Goal: Task Accomplishment & Management: Manage account settings

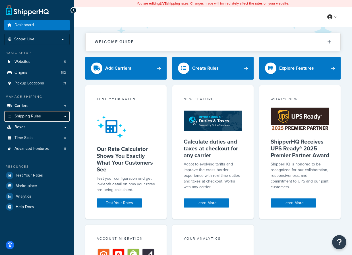
click at [59, 113] on link "Shipping Rules" at bounding box center [36, 116] width 65 height 11
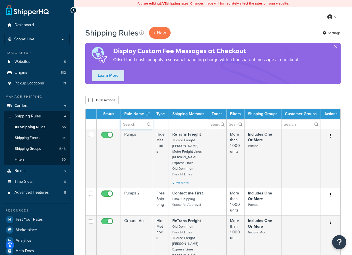
click at [137, 123] on input "text" at bounding box center [137, 124] width 32 height 10
type input "flat rate"
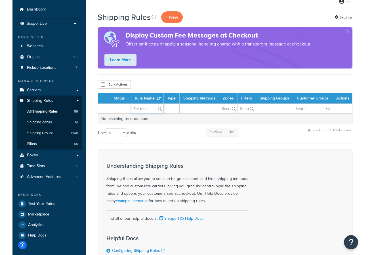
scroll to position [23, 0]
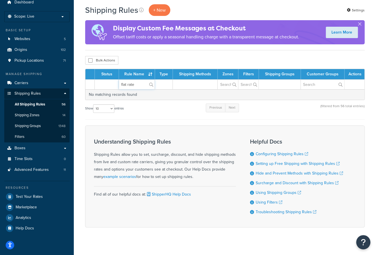
drag, startPoint x: 139, startPoint y: 82, endPoint x: 114, endPoint y: 83, distance: 25.0
click at [114, 83] on tr "flat rate" at bounding box center [224, 84] width 279 height 10
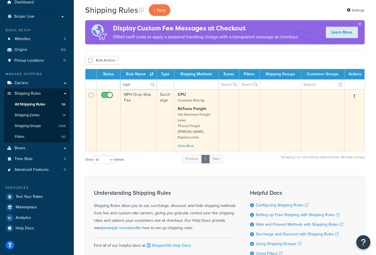
type input "mph"
click at [141, 120] on td "MPH Drop Ship Fee" at bounding box center [139, 120] width 36 height 62
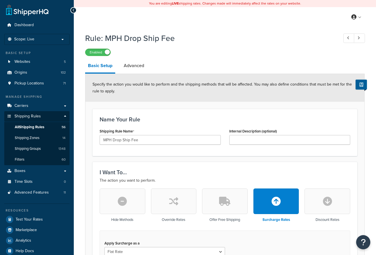
select select "LOCATION"
click at [135, 67] on link "Advanced" at bounding box center [134, 66] width 26 height 14
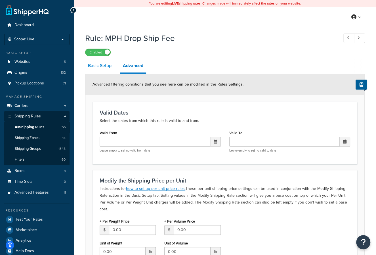
click at [100, 66] on link "Basic Setup" at bounding box center [99, 66] width 29 height 14
select select "LOCATION"
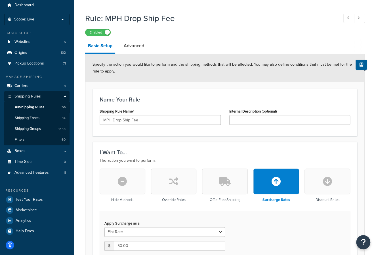
scroll to position [18, 0]
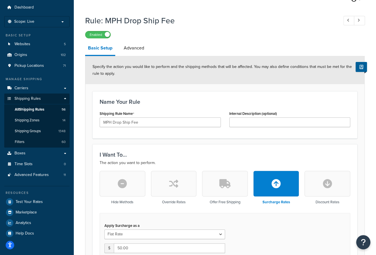
click at [101, 47] on link "Basic Setup" at bounding box center [100, 48] width 30 height 15
click at [26, 109] on span "All Shipping Rules" at bounding box center [30, 109] width 30 height 5
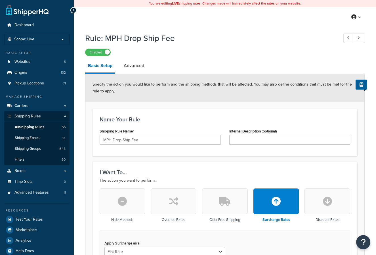
select select "LOCATION"
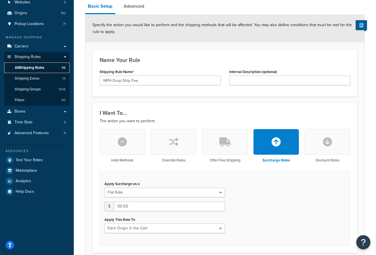
click at [41, 66] on span "All Shipping Rules" at bounding box center [30, 67] width 30 height 5
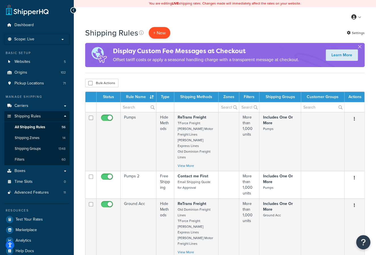
click at [158, 32] on p "+ New" at bounding box center [160, 33] width 22 height 12
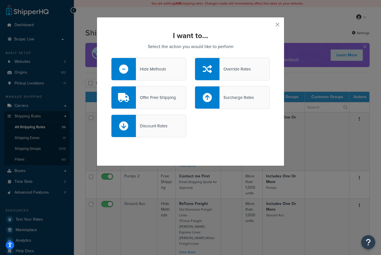
click at [227, 68] on div "Override Rates" at bounding box center [234, 69] width 31 height 8
click at [0, 0] on input "Override Rates" at bounding box center [0, 0] width 0 height 0
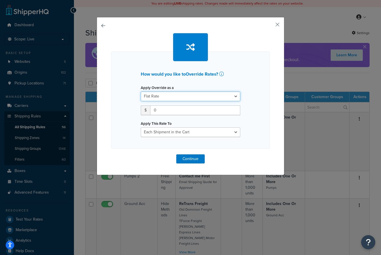
click at [196, 92] on select "Flat Rate Percentage Flat Rate & Percentage" at bounding box center [190, 96] width 99 height 10
click at [121, 104] on div "How would you like to Override Rates ? Apply Override as a Flat Rate Percentage…" at bounding box center [190, 99] width 158 height 97
drag, startPoint x: 164, startPoint y: 111, endPoint x: 135, endPoint y: 111, distance: 29.8
click at [136, 111] on div "Apply Override as a Flat Rate Percentage Flat Rate & Percentage $ 0 Apply This …" at bounding box center [190, 110] width 108 height 53
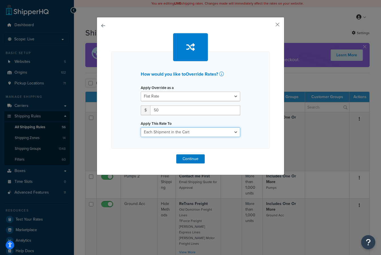
click at [162, 130] on select "Each Shipment in the Cart Each Origin in the Cart Each Shipping Group in the Ca…" at bounding box center [190, 132] width 99 height 10
click at [141, 127] on select "Each Shipment in the Cart Each Origin in the Cart Each Shipping Group in the Ca…" at bounding box center [190, 132] width 99 height 10
click at [115, 132] on div "How would you like to Override Rates ? Apply Override as a Flat Rate Percentage…" at bounding box center [190, 99] width 158 height 97
drag, startPoint x: 158, startPoint y: 111, endPoint x: 127, endPoint y: 113, distance: 31.3
click at [127, 113] on div "How would you like to Override Rates ? Apply Override as a Flat Rate Percentage…" at bounding box center [190, 99] width 158 height 97
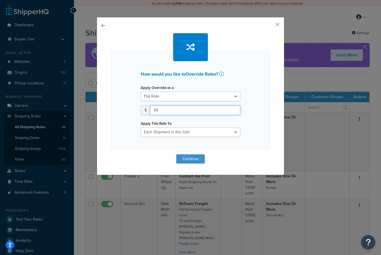
type input "65"
click at [190, 157] on button "Continue" at bounding box center [190, 158] width 28 height 9
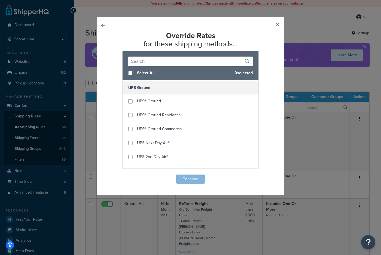
scroll to position [613, 0]
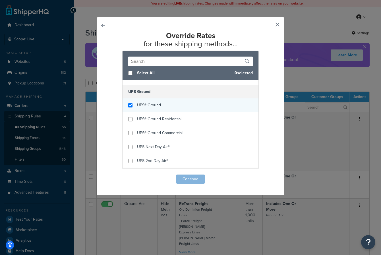
checkbox input "true"
click at [143, 102] on span "UPS® Ground" at bounding box center [149, 105] width 24 height 6
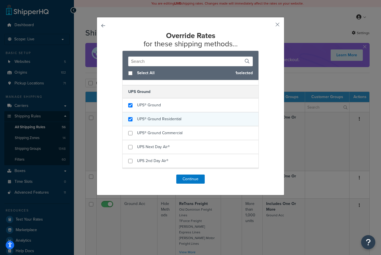
checkbox input "true"
click at [141, 116] on span "UPS® Ground Residential" at bounding box center [159, 119] width 44 height 6
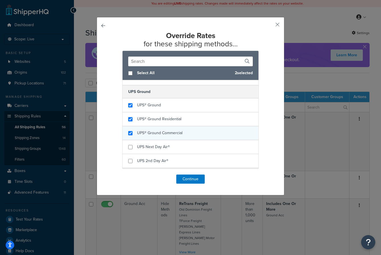
checkbox input "true"
click at [139, 130] on span "UPS® Ground Commercial" at bounding box center [159, 133] width 45 height 6
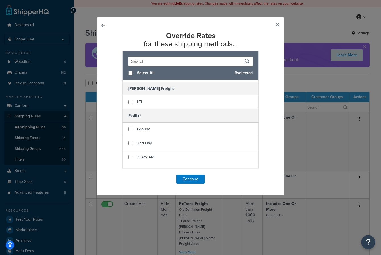
scroll to position [296, 0]
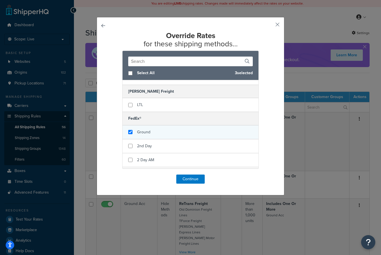
checkbox input "true"
click at [137, 129] on span "Ground" at bounding box center [143, 132] width 13 height 6
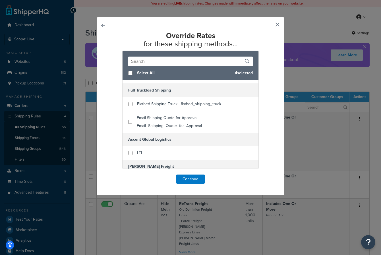
scroll to position [221, 0]
click at [187, 182] on button "Continue" at bounding box center [190, 178] width 28 height 9
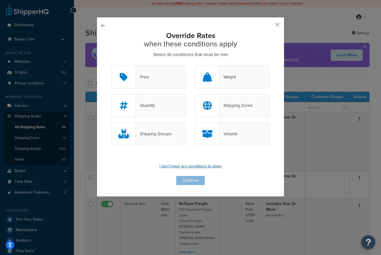
click at [183, 164] on p "I don't have any conditions to apply" at bounding box center [190, 166] width 158 height 8
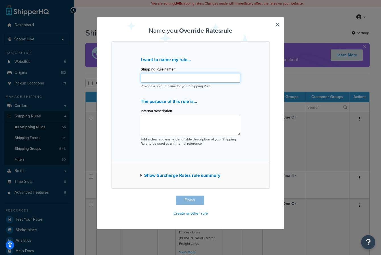
click at [153, 77] on input "Shipping Rule name *" at bounding box center [190, 78] width 99 height 10
type input "Sure Water Flat Rate"
click at [159, 175] on button "Show Surcharge Rates rule summary" at bounding box center [180, 175] width 80 height 8
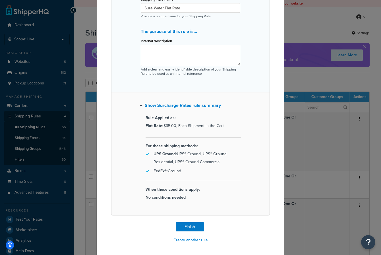
scroll to position [70, 0]
click at [182, 225] on button "Finish" at bounding box center [190, 226] width 28 height 9
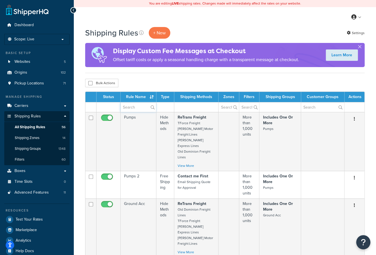
click at [138, 107] on input "text" at bounding box center [139, 107] width 36 height 10
type input "flat rate"
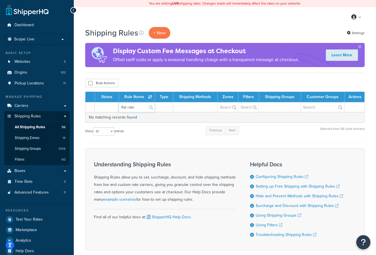
drag, startPoint x: 139, startPoint y: 107, endPoint x: 114, endPoint y: 110, distance: 25.3
click at [114, 110] on tr "flat rate" at bounding box center [224, 107] width 279 height 10
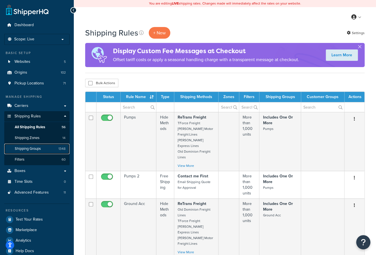
click at [27, 147] on span "Shipping Groups" at bounding box center [28, 148] width 26 height 5
click at [30, 146] on span "Shipping Groups" at bounding box center [28, 148] width 26 height 5
click at [33, 147] on span "Shipping Groups" at bounding box center [28, 148] width 26 height 5
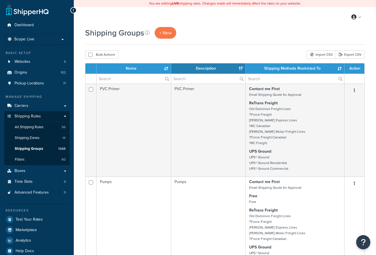
select select "15"
click at [129, 79] on input "text" at bounding box center [134, 79] width 74 height 10
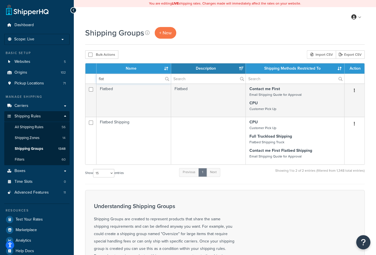
type input "flat"
click at [40, 123] on link "All Shipping Rules 56" at bounding box center [36, 127] width 65 height 11
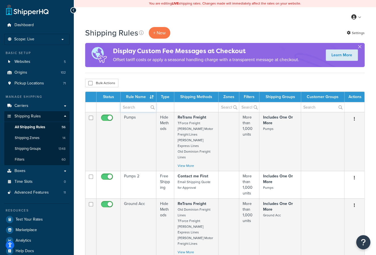
click at [132, 105] on input "text" at bounding box center [139, 107] width 36 height 10
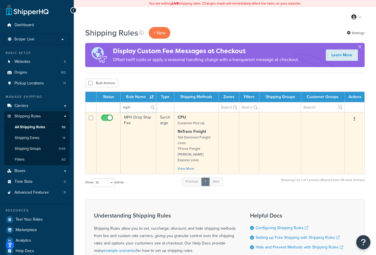
type input "mph"
click at [130, 128] on td "MPH Drop Ship Fee" at bounding box center [139, 143] width 36 height 62
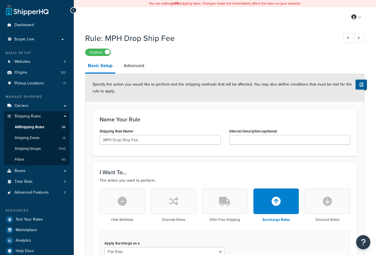
select select "LOCATION"
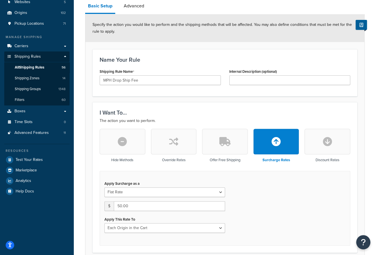
scroll to position [56, 0]
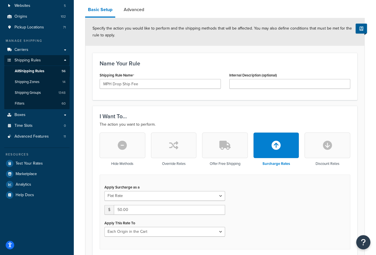
click at [133, 12] on link "Advanced" at bounding box center [134, 10] width 26 height 14
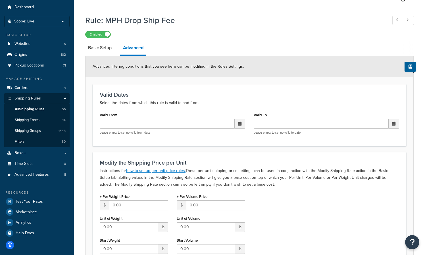
scroll to position [19, 0]
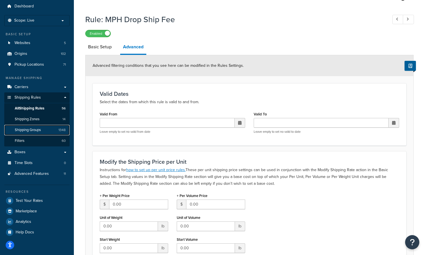
click at [31, 129] on span "Shipping Groups" at bounding box center [28, 130] width 26 height 5
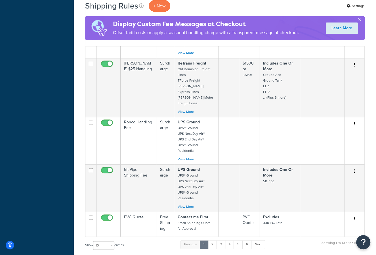
scroll to position [311, 0]
click at [247, 239] on link "6" at bounding box center [247, 243] width 9 height 9
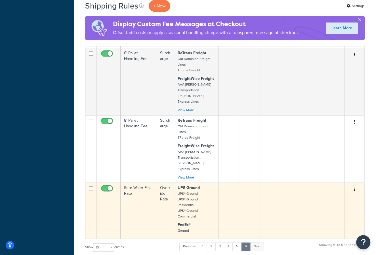
click at [139, 182] on td "Sure Water Flat Rate" at bounding box center [139, 210] width 36 height 56
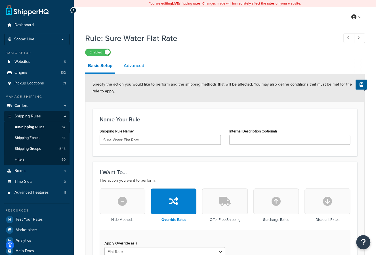
click at [134, 64] on link "Advanced" at bounding box center [134, 66] width 26 height 14
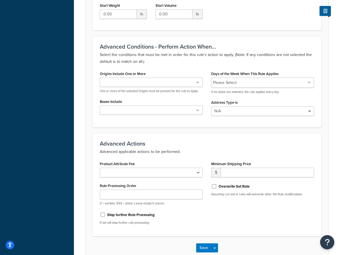
scroll to position [292, 0]
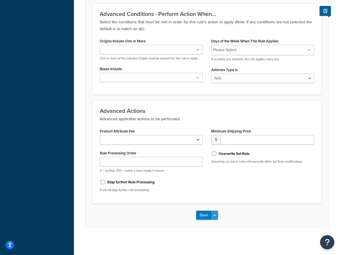
click at [213, 215] on span "button" at bounding box center [214, 215] width 2 height 1
click at [230, 183] on div "Product Attribute Fee Shipping Price Handling Fee Rule Processing Order 0 = ear…" at bounding box center [206, 161] width 223 height 69
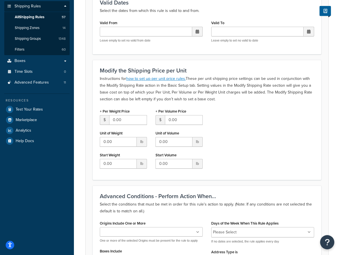
scroll to position [104, 0]
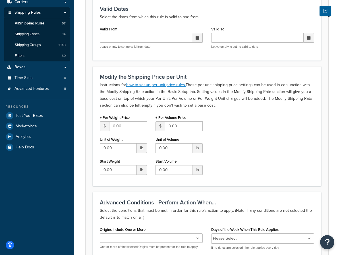
click at [239, 113] on div "Modify the Shipping Price per Unit Instructions for how to set up per unit pric…" at bounding box center [207, 126] width 228 height 120
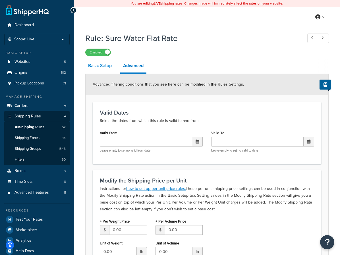
click at [105, 64] on link "Basic Setup" at bounding box center [99, 66] width 29 height 14
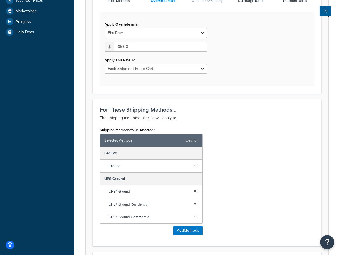
scroll to position [309, 0]
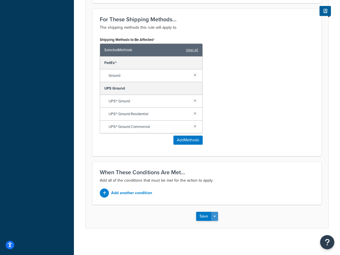
click at [215, 214] on button "Save Dropdown" at bounding box center [214, 216] width 7 height 9
click at [217, 183] on div "When These Conditions Are Met... Add all of the conditions that must be met for…" at bounding box center [207, 183] width 228 height 43
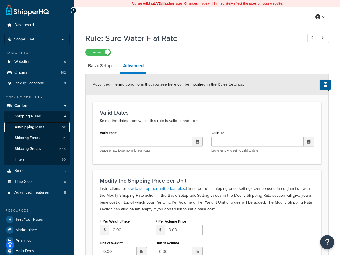
click at [32, 126] on span "All Shipping Rules" at bounding box center [30, 127] width 30 height 5
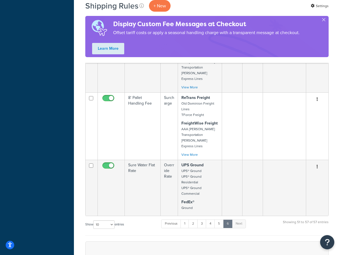
scroll to position [348, 0]
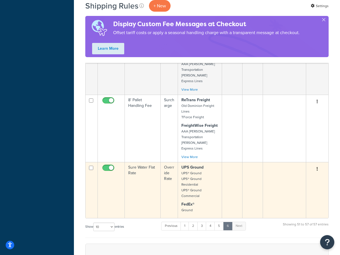
click at [91, 166] on input "checkbox" at bounding box center [91, 168] width 4 height 4
checkbox input "true"
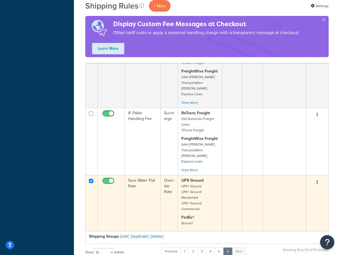
scroll to position [333, 0]
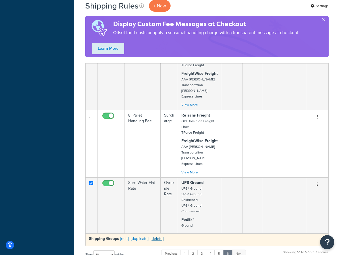
click at [158, 235] on link "[delete]" at bounding box center [157, 238] width 13 height 6
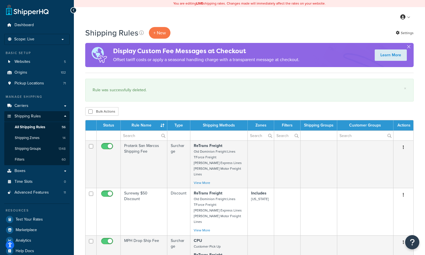
drag, startPoint x: 154, startPoint y: 121, endPoint x: 303, endPoint y: 81, distance: 154.8
click at [303, 81] on div "× Rule was successfully deleted." at bounding box center [249, 90] width 328 height 23
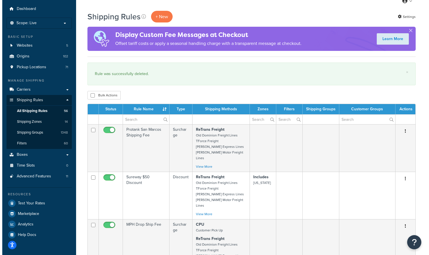
scroll to position [16, 0]
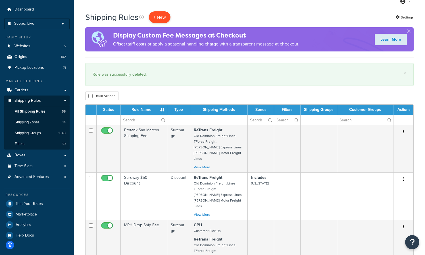
click at [157, 17] on p "+ New" at bounding box center [160, 17] width 22 height 12
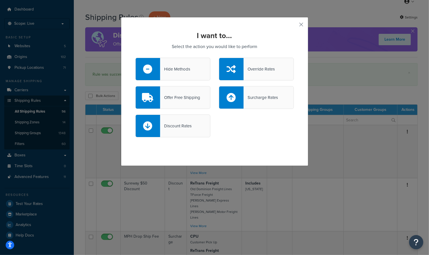
click at [259, 71] on div "Override Rates" at bounding box center [259, 69] width 31 height 8
click at [0, 0] on input "Override Rates" at bounding box center [0, 0] width 0 height 0
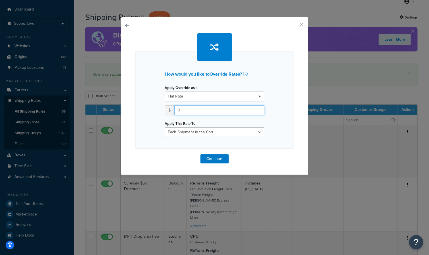
drag, startPoint x: 185, startPoint y: 112, endPoint x: 173, endPoint y: 112, distance: 12.2
click at [174, 112] on input "0" at bounding box center [219, 110] width 90 height 10
type input "65"
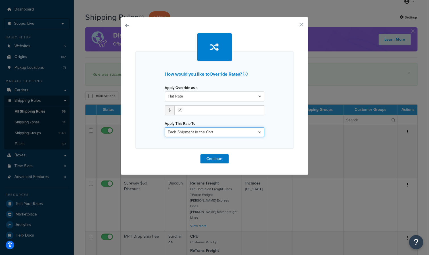
click at [186, 134] on select "Each Shipment in the Cart Each Origin in the Cart Each Shipping Group in the Ca…" at bounding box center [214, 132] width 99 height 10
select select "ITEM"
click at [165, 127] on select "Each Shipment in the Cart Each Origin in the Cart Each Shipping Group in the Ca…" at bounding box center [214, 132] width 99 height 10
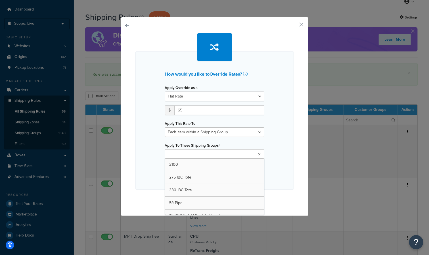
click at [189, 154] on input "Apply To These Shipping Groups" at bounding box center [192, 154] width 50 height 6
click at [282, 133] on div "How would you like to Override Rates ? Apply Override as a Flat Rate Percentage…" at bounding box center [214, 120] width 158 height 138
click at [192, 154] on input "Apply To These Shipping Groups" at bounding box center [192, 154] width 50 height 6
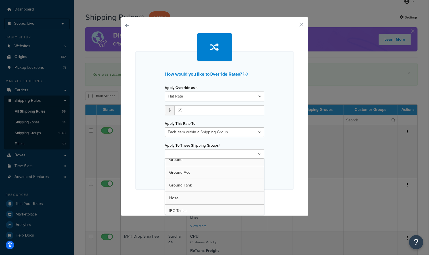
click at [273, 122] on div "How would you like to Override Rates ? Apply Override as a Flat Rate Percentage…" at bounding box center [214, 120] width 158 height 138
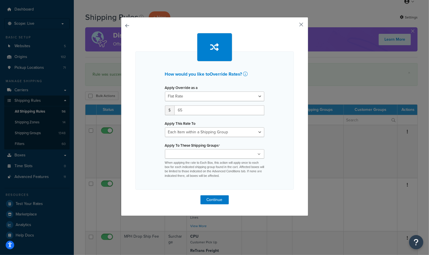
click at [294, 26] on button "button" at bounding box center [293, 26] width 1 height 1
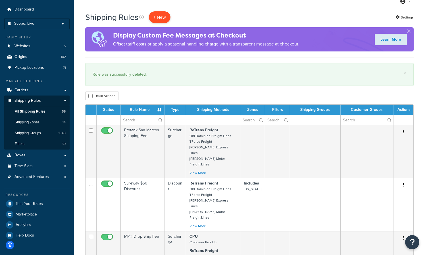
click at [159, 15] on p "+ New" at bounding box center [160, 17] width 22 height 12
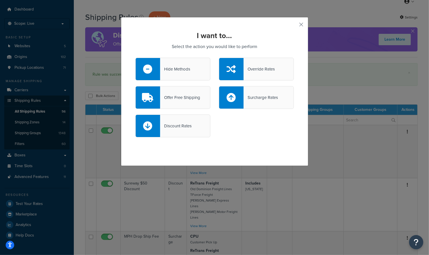
click at [247, 64] on div "Override Rates" at bounding box center [256, 69] width 75 height 23
click at [0, 0] on input "Override Rates" at bounding box center [0, 0] width 0 height 0
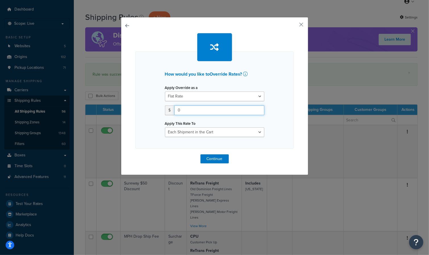
click at [203, 112] on input "0" at bounding box center [219, 110] width 90 height 10
type input "65"
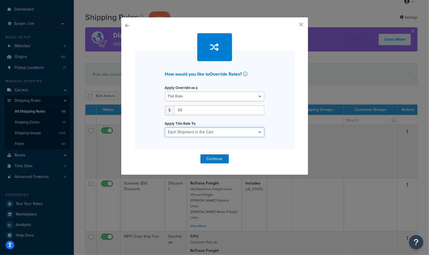
click at [207, 131] on select "Each Shipment in the Cart Each Origin in the Cart Each Shipping Group in the Ca…" at bounding box center [214, 132] width 99 height 10
select select "ITEM"
click at [165, 127] on select "Each Shipment in the Cart Each Origin in the Cart Each Shipping Group in the Ca…" at bounding box center [214, 132] width 99 height 10
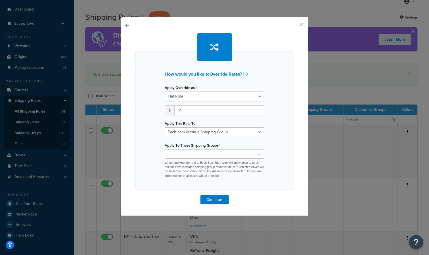
click at [191, 151] on input "Apply To These Shipping Groups" at bounding box center [192, 154] width 50 height 6
type input "sure"
click at [155, 169] on div "How would you like to Override Rates ? Apply Override as a Flat Rate Percentage…" at bounding box center [214, 120] width 158 height 138
click at [294, 26] on button "button" at bounding box center [293, 26] width 1 height 1
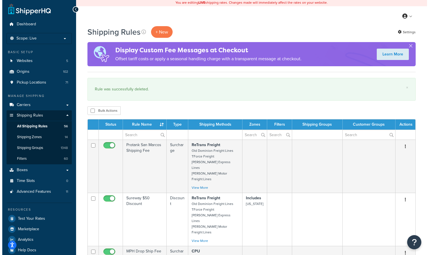
scroll to position [1, 0]
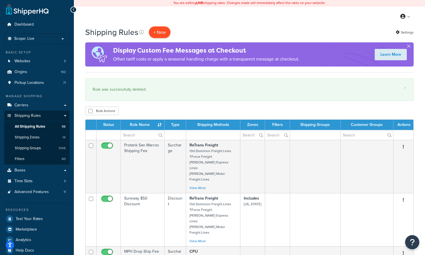
click at [158, 32] on p "+ New" at bounding box center [160, 32] width 22 height 12
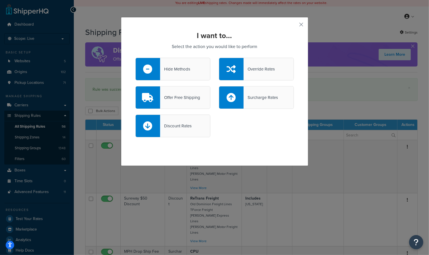
click at [244, 72] on div "Override Rates" at bounding box center [259, 69] width 31 height 8
click at [0, 0] on input "Override Rates" at bounding box center [0, 0] width 0 height 0
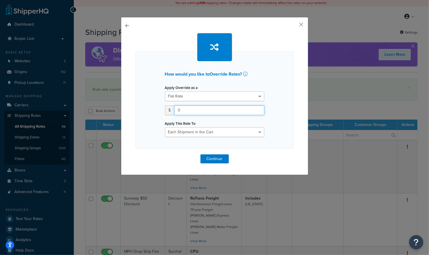
drag, startPoint x: 199, startPoint y: 109, endPoint x: 145, endPoint y: 116, distance: 55.0
click at [145, 116] on div "How would you like to Override Rates ? Apply Override as a Flat Rate Percentage…" at bounding box center [214, 99] width 158 height 97
type input "65"
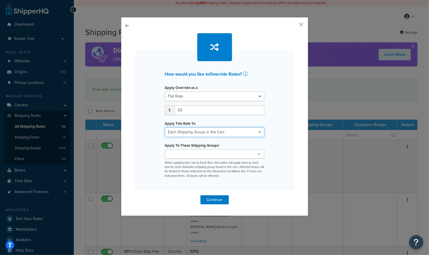
select select "ITEM"
click at [173, 156] on input "Apply To These Shipping Groups" at bounding box center [192, 154] width 50 height 6
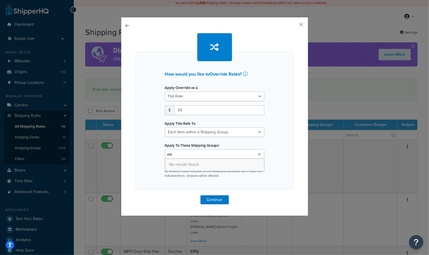
type input "w"
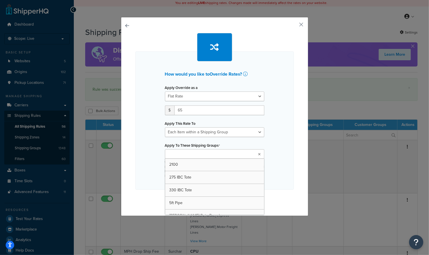
click at [270, 141] on div "How would you like to Override Rates ? Apply Override as a Flat Rate Percentage…" at bounding box center [214, 120] width 158 height 138
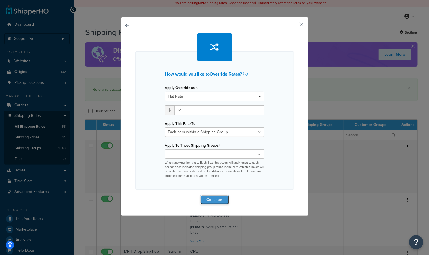
click at [215, 199] on button "Continue" at bounding box center [215, 199] width 28 height 9
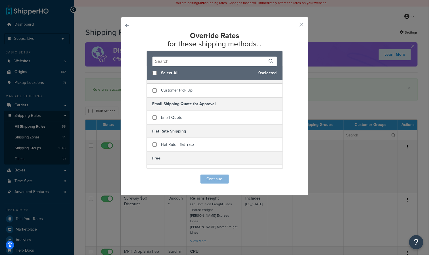
scroll to position [136, 0]
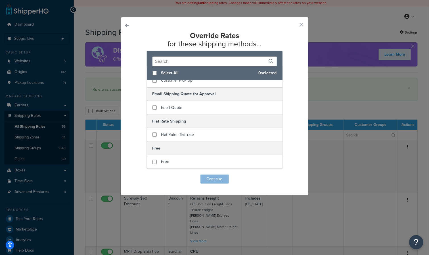
click at [213, 181] on div "Override Rates for these shipping methods... Select All 0 selected 48 Hour Ship…" at bounding box center [214, 108] width 158 height 152
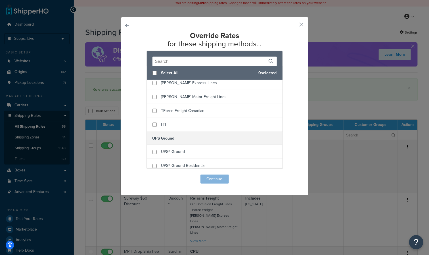
scroll to position [567, 0]
checkbox input "true"
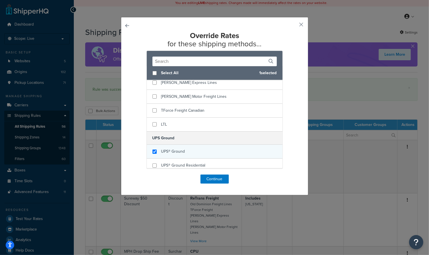
click at [169, 148] on span "UPS® Ground" at bounding box center [173, 151] width 24 height 6
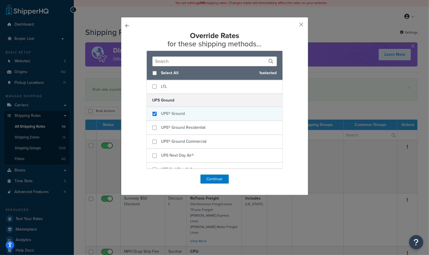
scroll to position [604, 0]
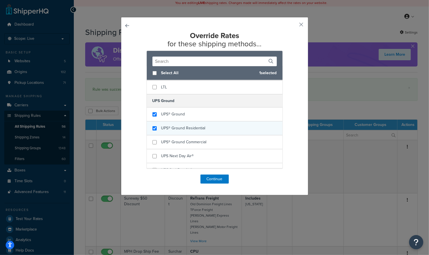
checkbox input "true"
click at [165, 125] on span "UPS® Ground Residential" at bounding box center [183, 128] width 44 height 6
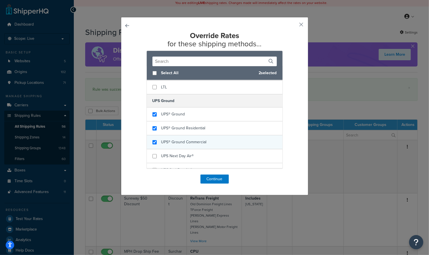
checkbox input "true"
click at [164, 139] on span "UPS® Ground Commercial" at bounding box center [183, 142] width 45 height 6
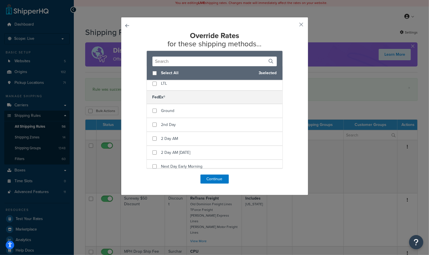
scroll to position [317, 0]
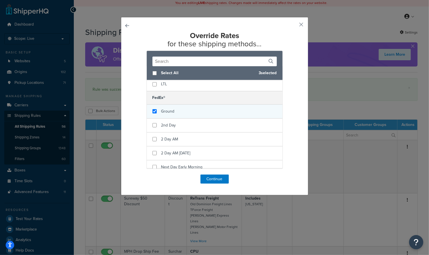
checkbox input "true"
click at [170, 111] on span "Ground" at bounding box center [167, 111] width 13 height 6
click at [209, 178] on button "Continue" at bounding box center [215, 178] width 28 height 9
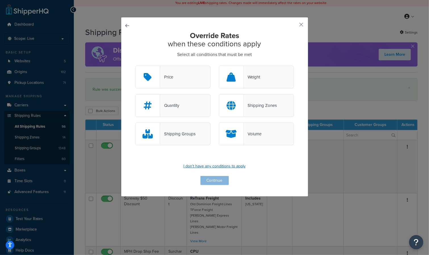
click at [213, 165] on p "I don't have any conditions to apply" at bounding box center [214, 166] width 158 height 8
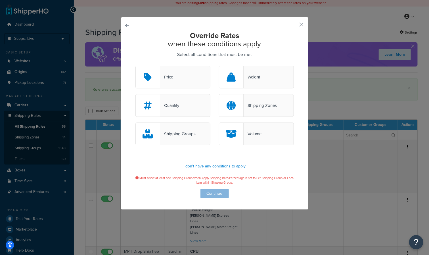
click at [213, 195] on div "Override Rates when these conditions apply Select all conditions that must be m…" at bounding box center [214, 115] width 158 height 166
click at [123, 26] on div "Override Rates when these conditions apply Select all conditions that must be m…" at bounding box center [214, 113] width 187 height 193
click at [135, 66] on button "button" at bounding box center [135, 66] width 0 height 0
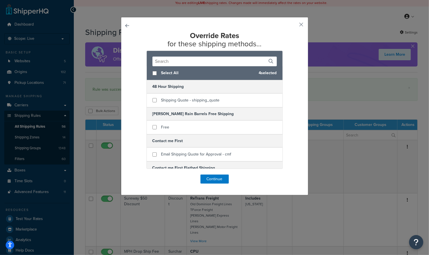
click at [135, 174] on button "button" at bounding box center [135, 174] width 0 height 0
select select "ITEM"
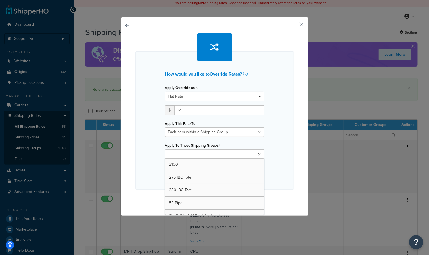
click at [203, 155] on input "Apply To These Shipping Groups" at bounding box center [192, 154] width 50 height 6
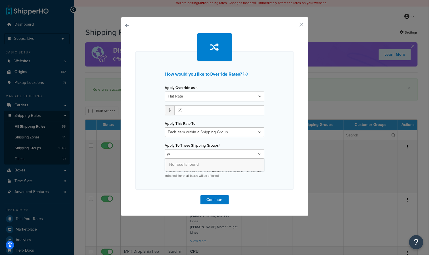
scroll to position [0, 0]
type input "water"
click at [193, 170] on p "When applying the rate to Each Box, this action will apply once to each box for…" at bounding box center [214, 169] width 99 height 18
click at [187, 163] on p "When applying the rate to Each Box, this action will apply once to each box for…" at bounding box center [214, 169] width 99 height 18
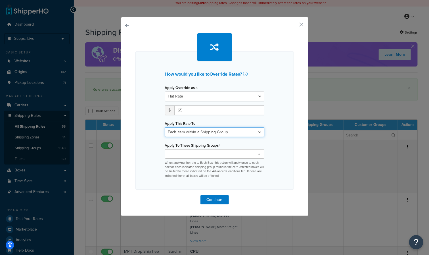
click at [183, 133] on select "Each Shipment in the Cart Each Origin in the Cart Each Shipping Group in the Ca…" at bounding box center [214, 132] width 99 height 10
click at [165, 127] on select "Each Shipment in the Cart Each Origin in the Cart Each Shipping Group in the Ca…" at bounding box center [214, 132] width 99 height 10
click at [191, 133] on select "Each Shipment in the Cart Each Origin in the Cart Each Shipping Group in the Ca…" at bounding box center [214, 132] width 99 height 10
click at [165, 127] on select "Each Shipment in the Cart Each Origin in the Cart Each Shipping Group in the Ca…" at bounding box center [214, 132] width 99 height 10
click at [170, 169] on p "When applying the rate to Each Box, this action will apply once to each box for…" at bounding box center [214, 169] width 99 height 18
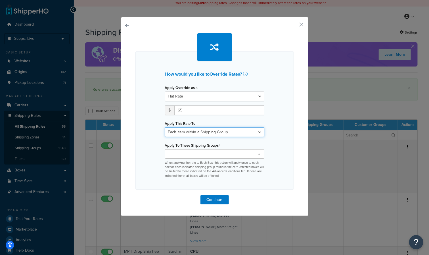
click at [184, 131] on select "Each Shipment in the Cart Each Origin in the Cart Each Shipping Group in the Ca…" at bounding box center [214, 132] width 99 height 10
click at [165, 127] on select "Each Shipment in the Cart Each Origin in the Cart Each Shipping Group in the Ca…" at bounding box center [214, 132] width 99 height 10
click at [185, 136] on select "Each Shipment in the Cart Each Origin in the Cart Each Shipping Group in the Ca…" at bounding box center [214, 132] width 99 height 10
select select "ITEM"
click at [165, 127] on select "Each Shipment in the Cart Each Origin in the Cart Each Shipping Group in the Ca…" at bounding box center [214, 132] width 99 height 10
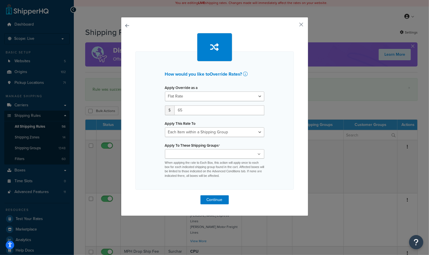
click at [174, 169] on p "When applying the rate to Each Box, this action will apply once to each box for…" at bounding box center [214, 169] width 99 height 18
click at [180, 159] on div "2100 275 IBC Tote 330 IBC Tote 5ft Pipe Bushman Rain Barrels Caged Totes Chicke…" at bounding box center [214, 163] width 99 height 29
click at [179, 153] on input "Apply To These Shipping Groups" at bounding box center [192, 154] width 50 height 6
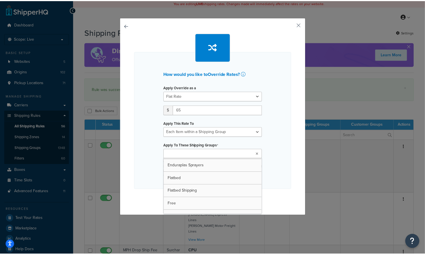
scroll to position [153, 0]
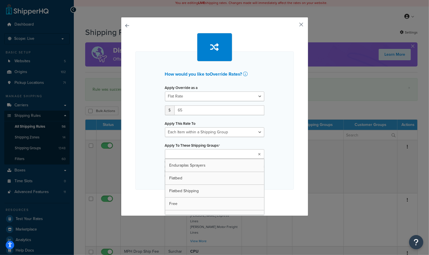
click at [294, 26] on button "button" at bounding box center [293, 26] width 1 height 1
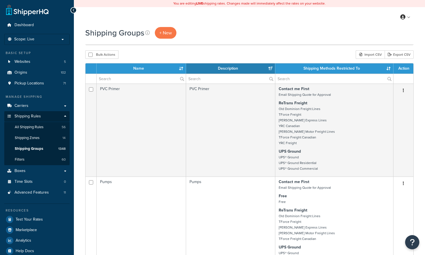
select select "15"
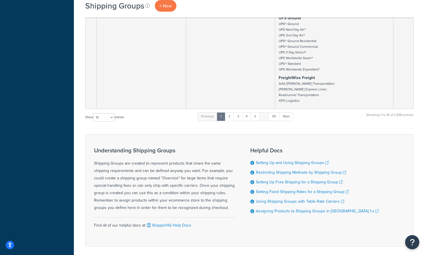
scroll to position [1479, 0]
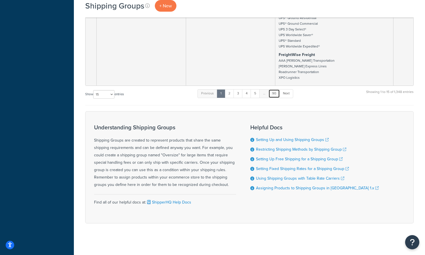
click at [276, 91] on link "90" at bounding box center [273, 93] width 11 height 9
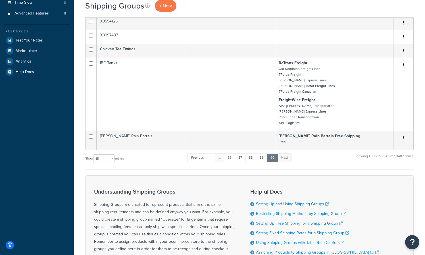
scroll to position [178, 0]
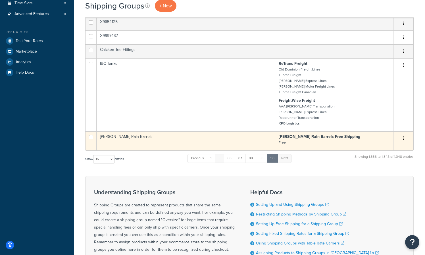
click at [246, 136] on td at bounding box center [230, 140] width 89 height 19
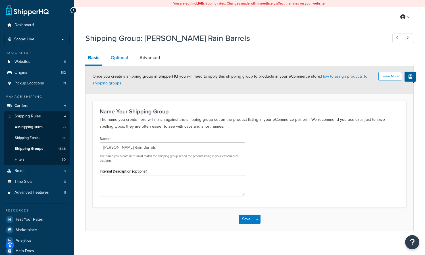
click at [118, 56] on link "Optional" at bounding box center [119, 58] width 23 height 14
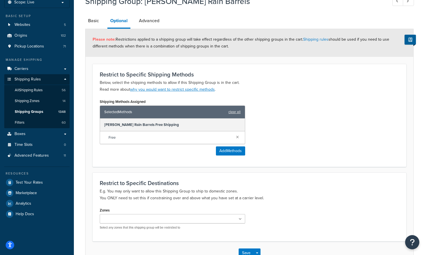
scroll to position [37, 0]
click at [153, 18] on link "Advanced" at bounding box center [149, 21] width 26 height 14
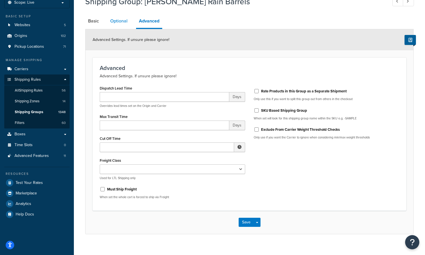
click at [113, 20] on link "Optional" at bounding box center [118, 21] width 23 height 14
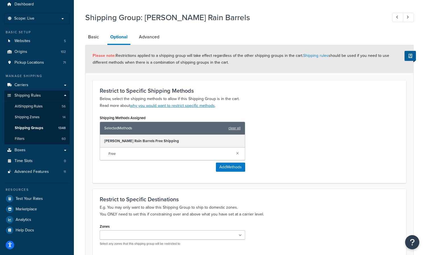
scroll to position [20, 0]
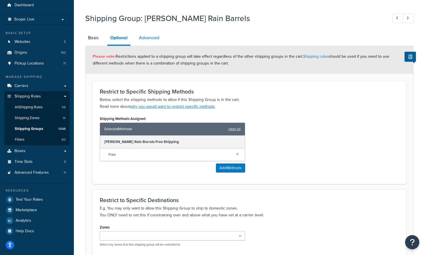
click at [152, 36] on link "Advanced" at bounding box center [149, 38] width 26 height 14
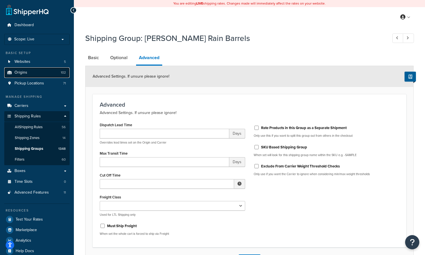
click at [28, 72] on link "Origins 102" at bounding box center [36, 72] width 65 height 11
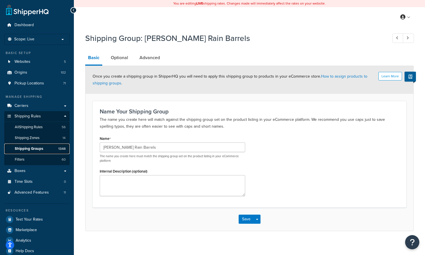
click at [39, 147] on span "Shipping Groups" at bounding box center [29, 148] width 28 height 5
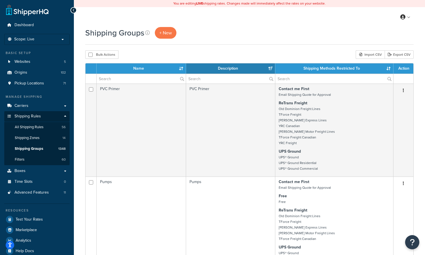
select select "15"
click at [164, 34] on span "+ New" at bounding box center [165, 33] width 12 height 7
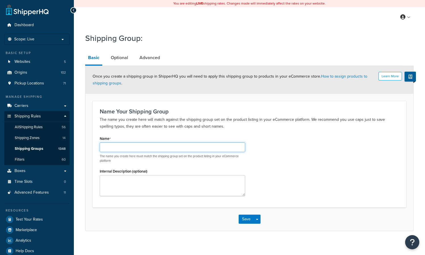
click at [133, 147] on input "Name" at bounding box center [172, 147] width 145 height 10
type input "Water Prepared Flat Rate Shipping"
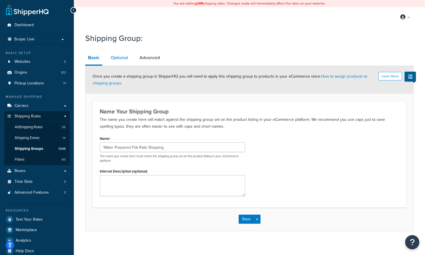
click at [121, 55] on link "Optional" at bounding box center [119, 58] width 23 height 14
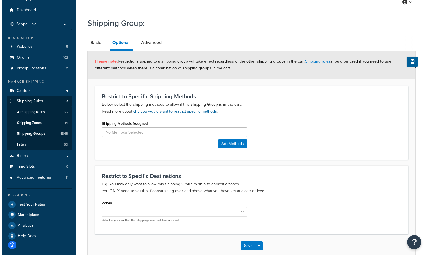
scroll to position [16, 0]
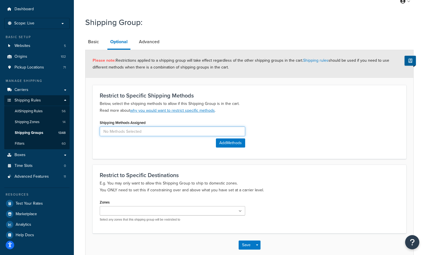
click at [139, 132] on input at bounding box center [172, 131] width 145 height 10
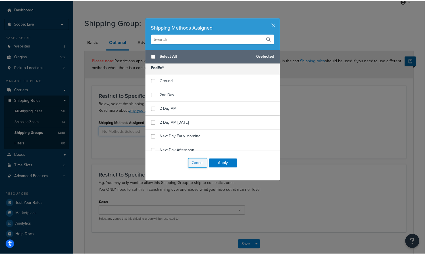
scroll to position [303, 0]
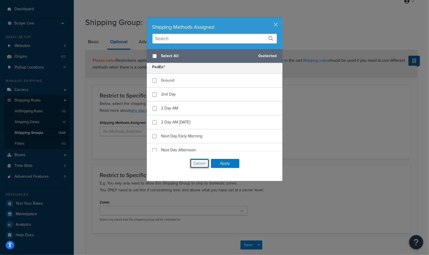
click at [194, 161] on button "Cancel" at bounding box center [199, 163] width 19 height 10
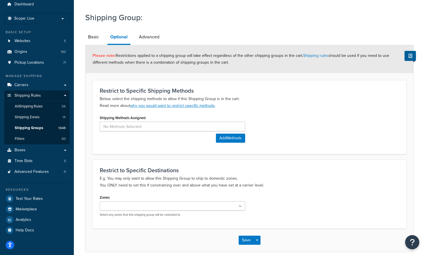
scroll to position [21, 0]
click at [152, 36] on link "Advanced" at bounding box center [149, 37] width 26 height 14
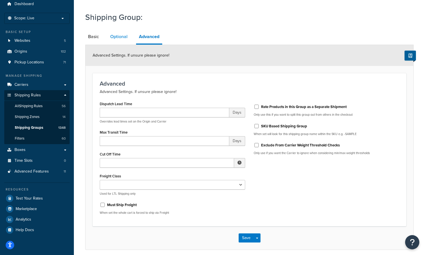
click at [120, 37] on link "Optional" at bounding box center [118, 37] width 23 height 14
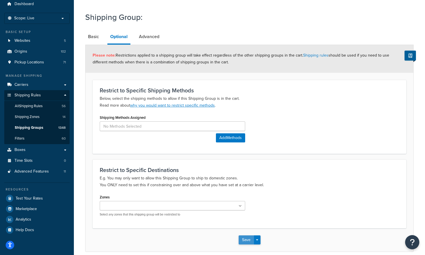
click at [244, 239] on button "Save" at bounding box center [246, 239] width 15 height 9
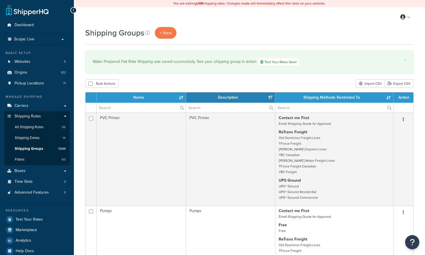
select select "15"
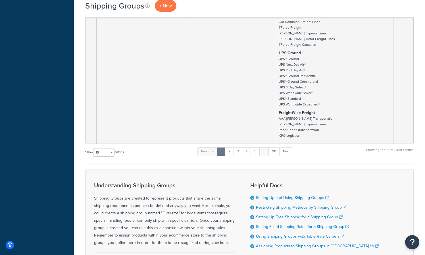
scroll to position [1480, 0]
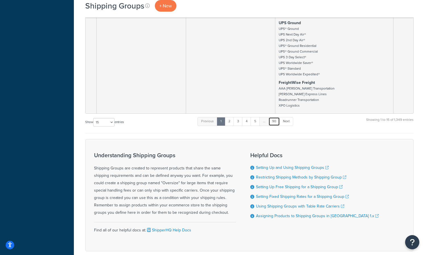
click at [275, 119] on link "90" at bounding box center [273, 121] width 11 height 9
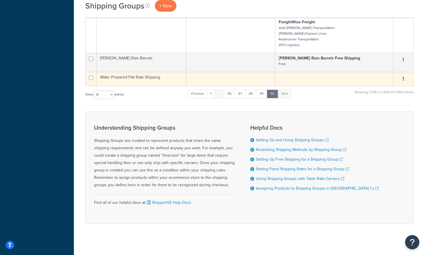
click at [149, 77] on td "Water Prepared Flat Rate Shipping" at bounding box center [141, 79] width 89 height 14
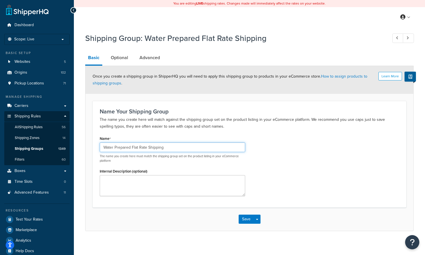
click at [154, 147] on input "Water Prepared Flat Rate Shipping" at bounding box center [172, 147] width 145 height 10
click at [203, 122] on p "The name you create here will match against the shipping group set on the produ…" at bounding box center [249, 123] width 299 height 14
click at [122, 57] on link "Optional" at bounding box center [119, 58] width 23 height 14
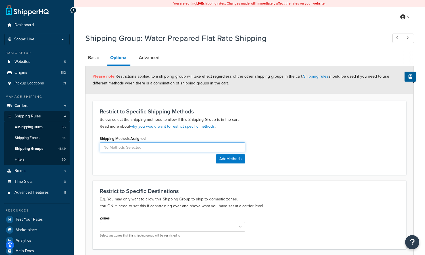
click at [140, 150] on input at bounding box center [172, 147] width 145 height 10
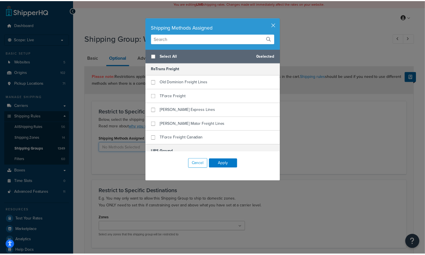
scroll to position [485, 0]
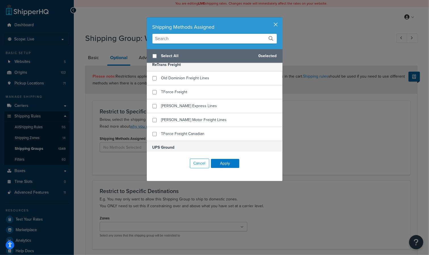
click at [281, 19] on button "button" at bounding box center [281, 17] width 1 height 1
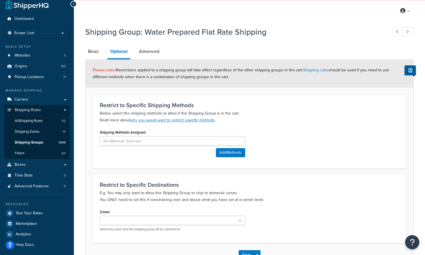
scroll to position [0, 0]
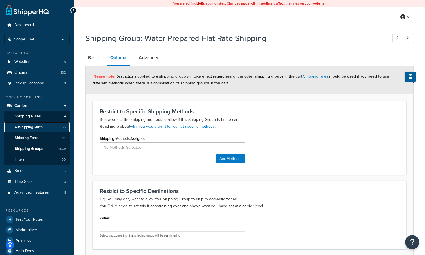
click at [34, 128] on span "All Shipping Rules" at bounding box center [29, 127] width 28 height 5
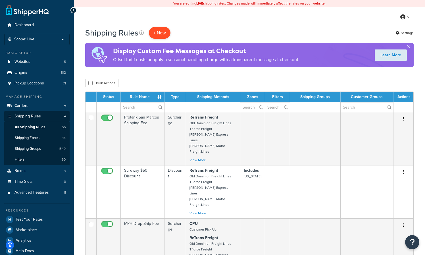
click at [158, 32] on p "+ New" at bounding box center [160, 33] width 22 height 12
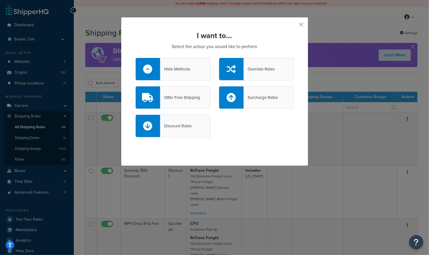
click at [256, 63] on div "Override Rates" at bounding box center [256, 69] width 75 height 23
click at [0, 0] on input "Override Rates" at bounding box center [0, 0] width 0 height 0
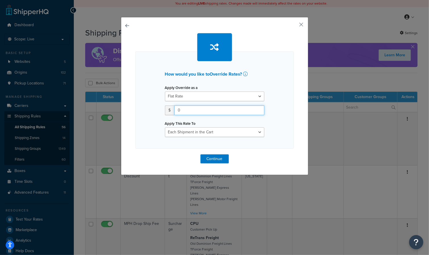
drag, startPoint x: 189, startPoint y: 108, endPoint x: 150, endPoint y: 113, distance: 40.0
click at [150, 113] on div "How would you like to Override Rates ? Apply Override as a Flat Rate Percentage…" at bounding box center [214, 99] width 158 height 97
type input "65"
click at [174, 126] on div "Apply This Rate To Each Shipment in the Cart Each Origin in the Cart Each Shipp…" at bounding box center [214, 128] width 99 height 18
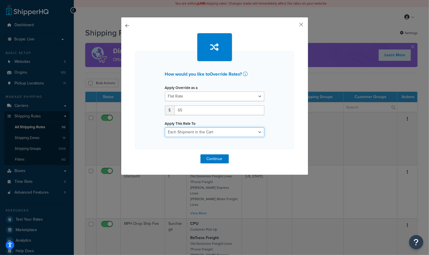
click at [176, 130] on select "Each Shipment in the Cart Each Origin in the Cart Each Shipping Group in the Ca…" at bounding box center [214, 132] width 99 height 10
select select "ITEM"
click at [165, 127] on select "Each Shipment in the Cart Each Origin in the Cart Each Shipping Group in the Ca…" at bounding box center [214, 132] width 99 height 10
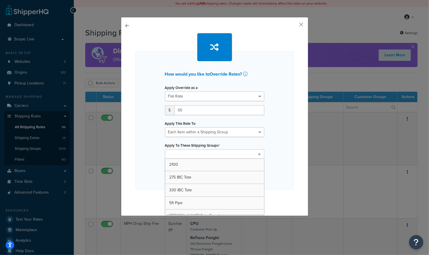
click at [178, 157] on input "Apply To These Shipping Groups" at bounding box center [192, 154] width 50 height 6
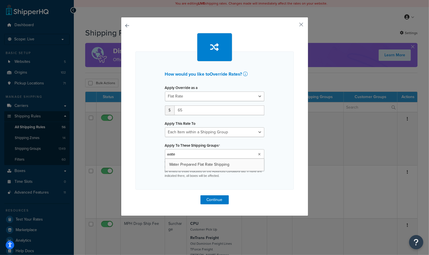
type input "water"
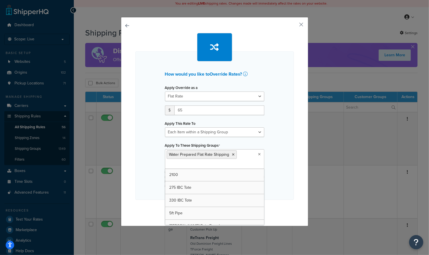
click at [272, 164] on div "How would you like to Override Rates ? Apply Override as a Flat Rate Percentage…" at bounding box center [214, 125] width 158 height 148
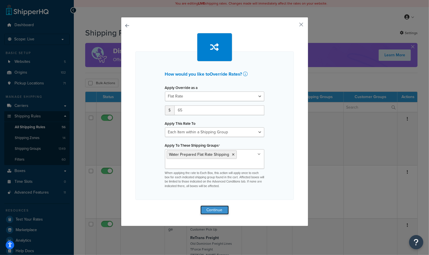
click at [211, 209] on button "Continue" at bounding box center [215, 209] width 28 height 9
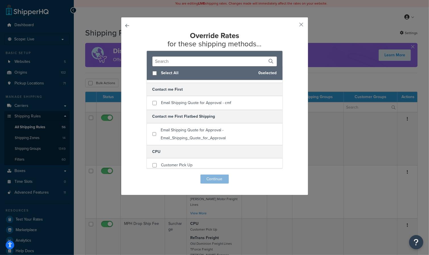
scroll to position [49, 0]
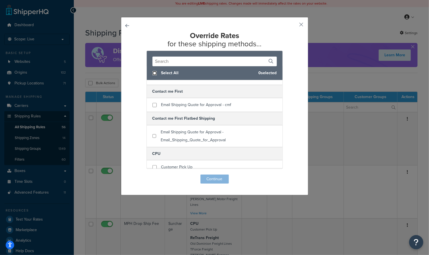
click at [153, 74] on input "checkbox" at bounding box center [155, 73] width 4 height 4
checkbox input "true"
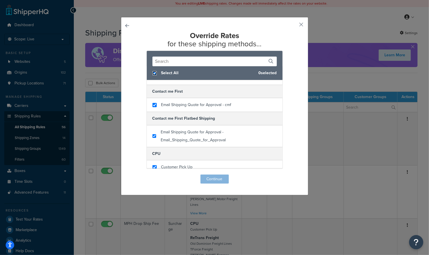
checkbox input "true"
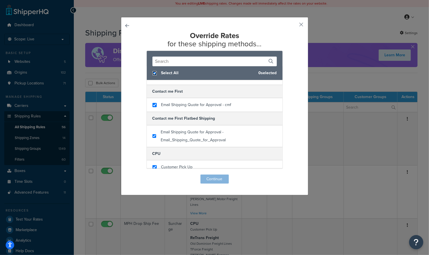
checkbox input "true"
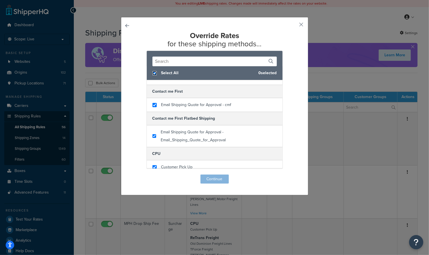
checkbox input "true"
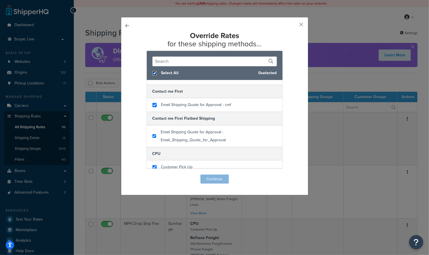
checkbox input "true"
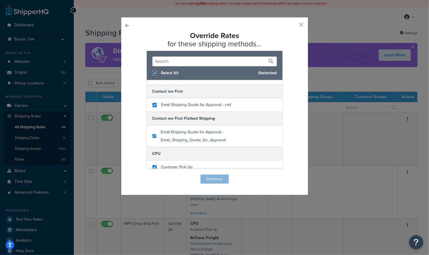
checkbox input "true"
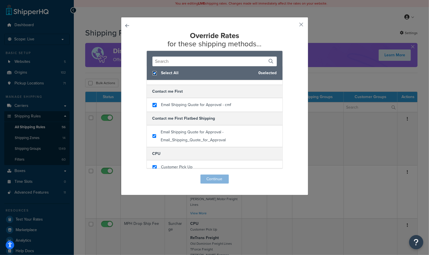
checkbox input "true"
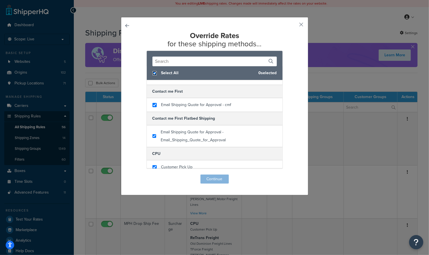
checkbox input "true"
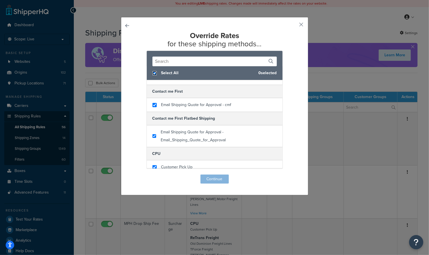
checkbox input "true"
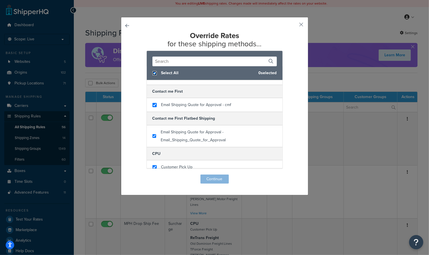
checkbox input "true"
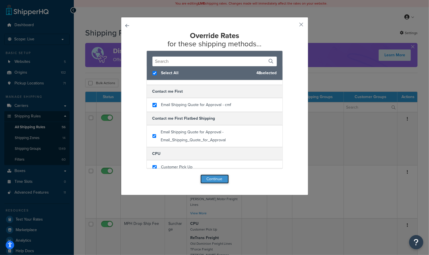
click at [210, 176] on button "Continue" at bounding box center [215, 178] width 28 height 9
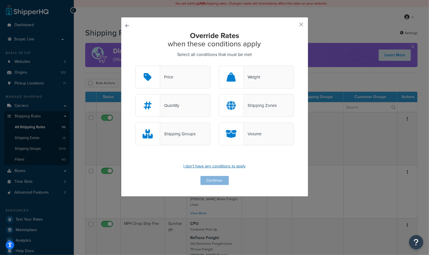
click at [209, 168] on p "I don't have any conditions to apply" at bounding box center [214, 166] width 158 height 8
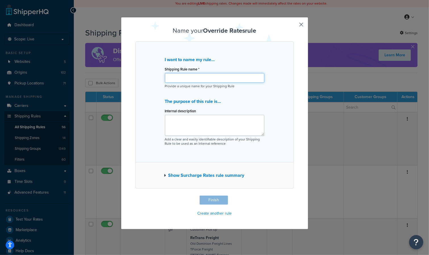
click at [200, 80] on input "Shipping Rule name *" at bounding box center [214, 78] width 99 height 10
paste input "Water Prepared Flat Rate Shipping"
type input "Water Prepared Flat Rate Shipping"
click at [188, 175] on button "Show Surcharge Rates rule summary" at bounding box center [204, 175] width 80 height 8
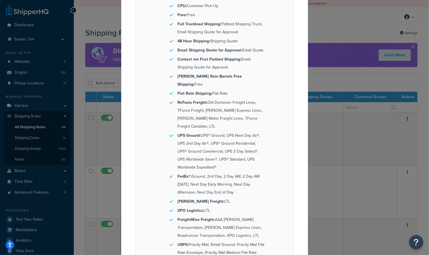
scroll to position [333, 0]
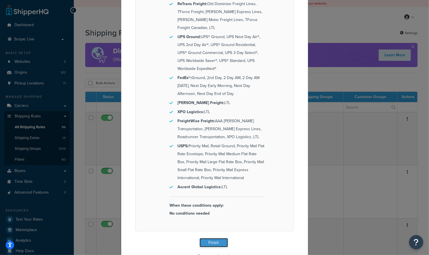
click at [210, 238] on button "Finish" at bounding box center [214, 242] width 28 height 9
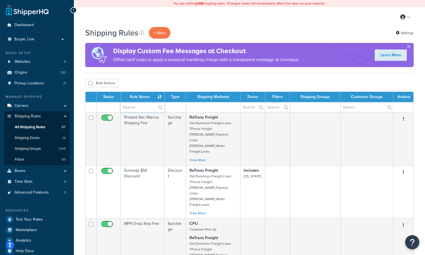
click at [138, 106] on input "text" at bounding box center [142, 107] width 43 height 10
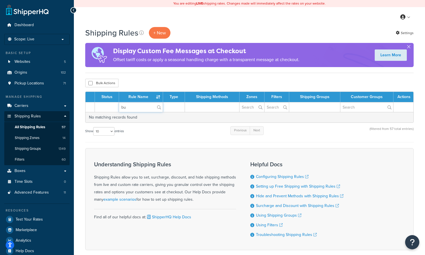
type input "b"
click at [145, 77] on div "Shipping Rules + New Settings Display Custom Fee Messages at Checkout Offset ta…" at bounding box center [249, 148] width 351 height 243
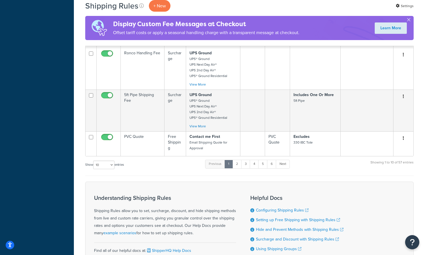
scroll to position [367, 0]
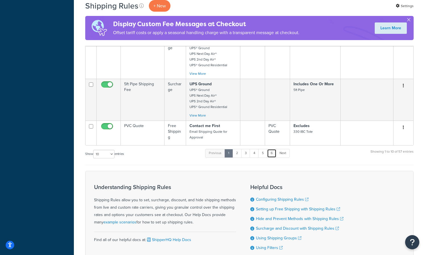
click at [270, 149] on link "6" at bounding box center [271, 153] width 9 height 9
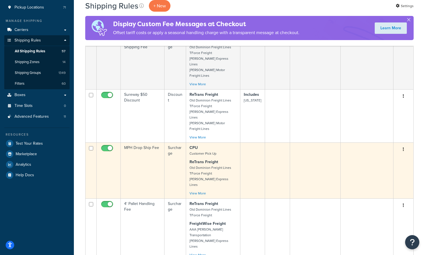
scroll to position [76, 0]
click at [196, 190] on link "View More" at bounding box center [197, 192] width 16 height 5
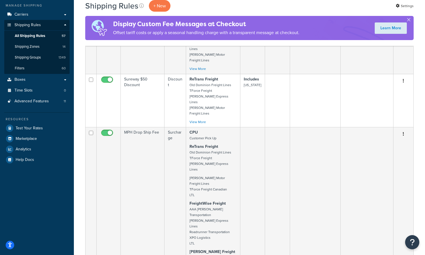
scroll to position [94, 0]
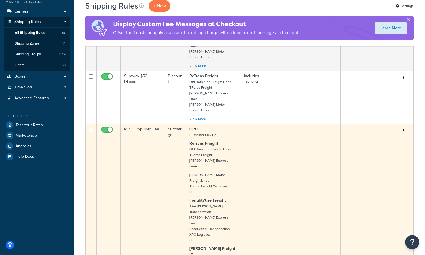
click at [207, 172] on div "Saia Motor Freight Lines TForce Freight Canadian LTL FreightWise Freight AAA Co…" at bounding box center [212, 221] width 47 height 99
click at [165, 150] on td "Surcharge" at bounding box center [175, 203] width 22 height 158
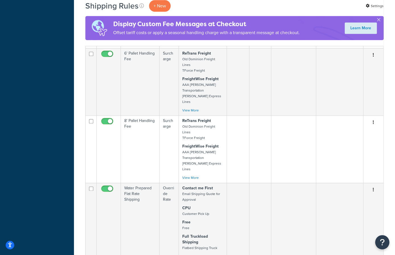
scroll to position [310, 0]
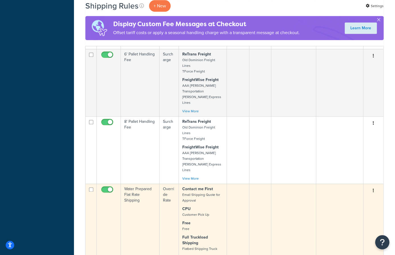
click at [137, 183] on td "Water Prepared Flat Rate Shipping" at bounding box center [140, 222] width 39 height 79
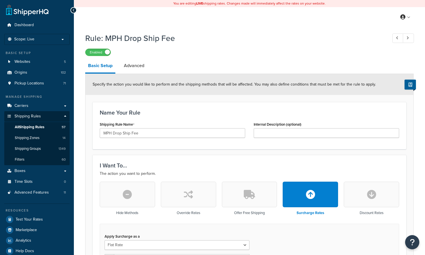
select select "LOCATION"
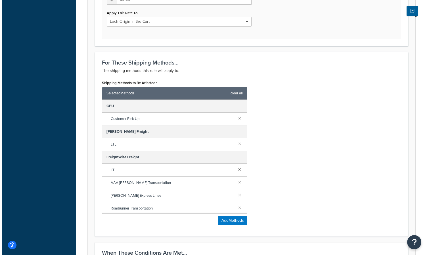
scroll to position [260, 0]
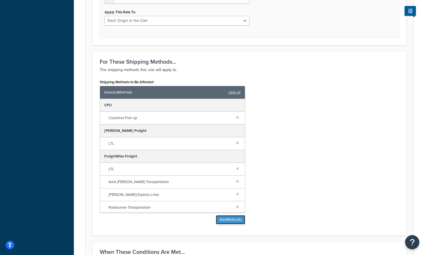
click at [227, 220] on button "Add Methods" at bounding box center [230, 219] width 29 height 9
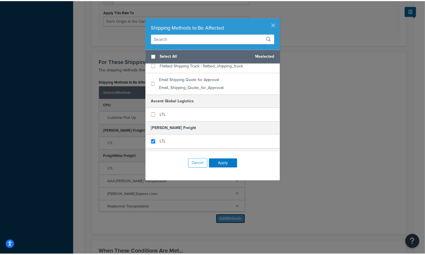
scroll to position [243, 0]
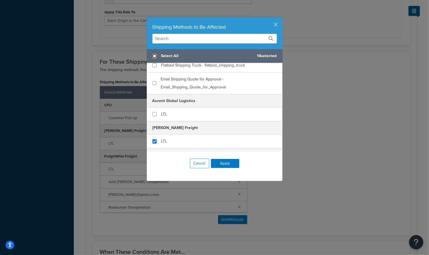
click at [153, 56] on input "checkbox" at bounding box center [155, 56] width 4 height 4
checkbox input "true"
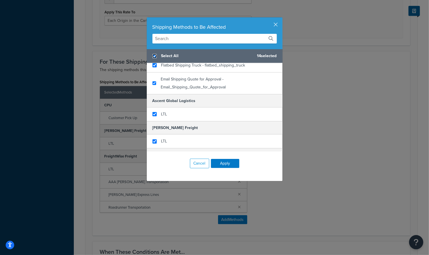
checkbox input "true"
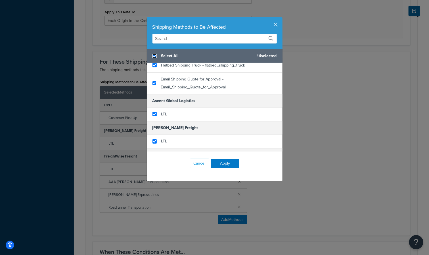
checkbox input "true"
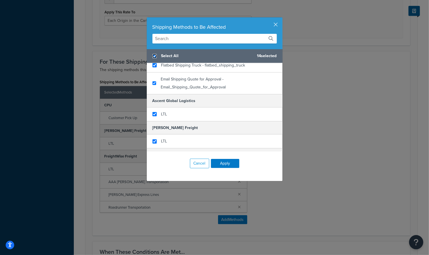
checkbox input "true"
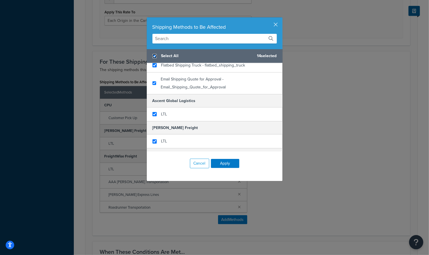
checkbox input "true"
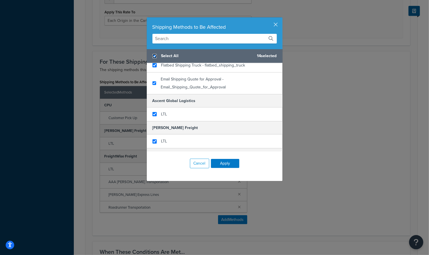
checkbox input "true"
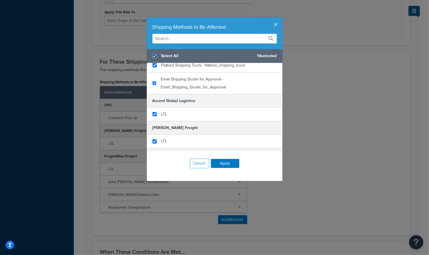
checkbox input "true"
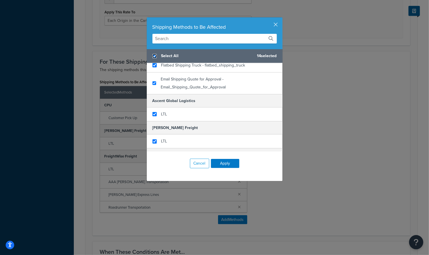
checkbox input "true"
click at [198, 158] on div "Cancel Apply" at bounding box center [215, 163] width 136 height 24
click at [197, 162] on button "Cancel" at bounding box center [199, 163] width 19 height 10
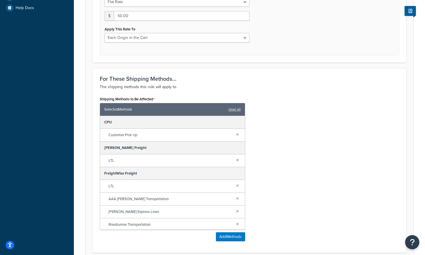
scroll to position [245, 0]
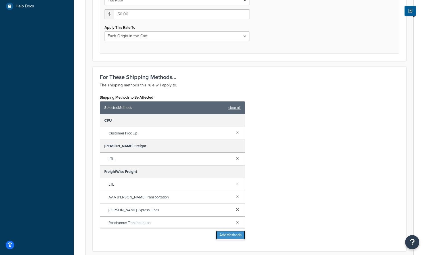
click at [233, 235] on button "Add Methods" at bounding box center [230, 234] width 29 height 9
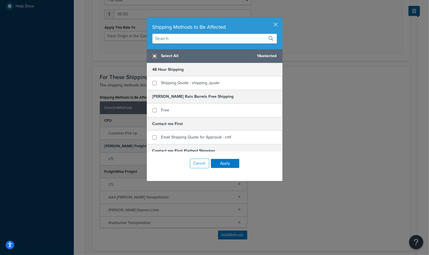
click at [153, 56] on input "checkbox" at bounding box center [155, 56] width 4 height 4
checkbox input "true"
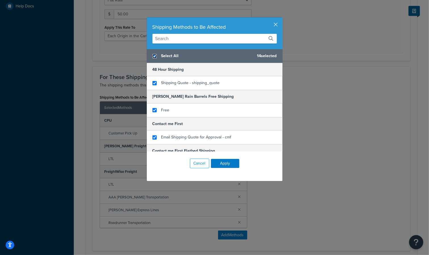
checkbox input "true"
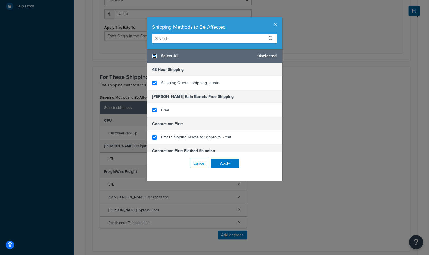
checkbox input "true"
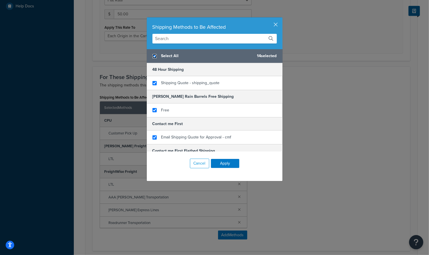
checkbox input "true"
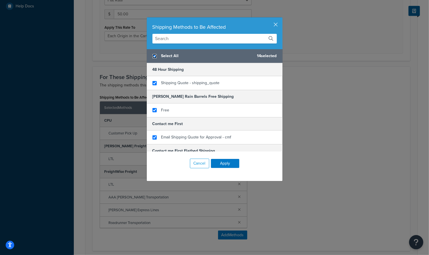
checkbox input "true"
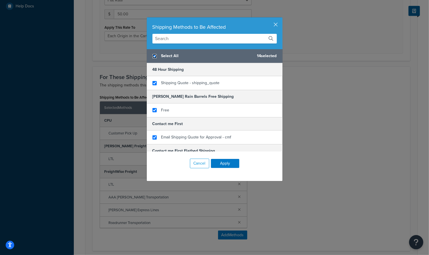
checkbox input "true"
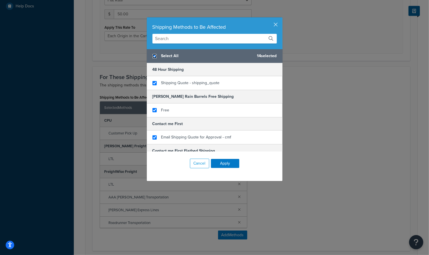
checkbox input "true"
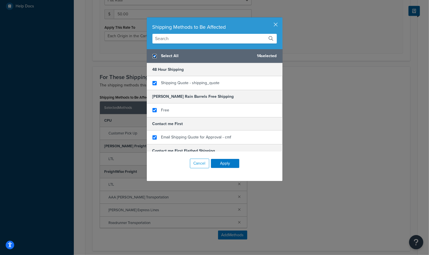
checkbox input "true"
drag, startPoint x: 223, startPoint y: 162, endPoint x: 170, endPoint y: 163, distance: 52.8
click at [170, 163] on div "Cancel Apply" at bounding box center [215, 163] width 136 height 24
click at [89, 173] on div "Shipping Methods to Be Affected Select All 48 selected 48 Hour Shipping Shippin…" at bounding box center [214, 127] width 429 height 255
click at [281, 19] on button "button" at bounding box center [281, 17] width 1 height 1
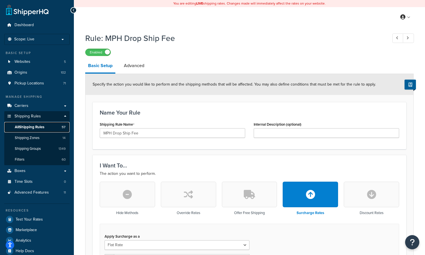
click at [24, 127] on span "All Shipping Rules" at bounding box center [30, 127] width 30 height 5
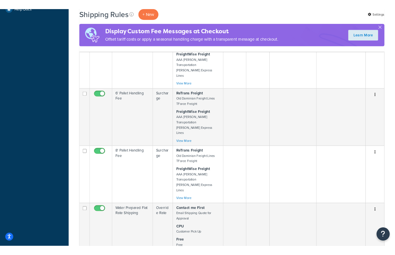
scroll to position [251, 0]
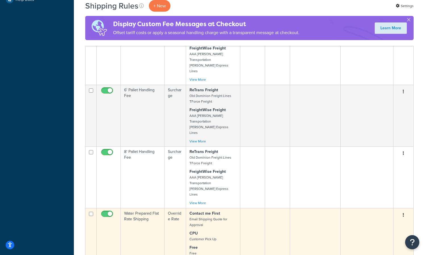
click at [108, 212] on input "checkbox" at bounding box center [108, 215] width 16 height 7
checkbox input "false"
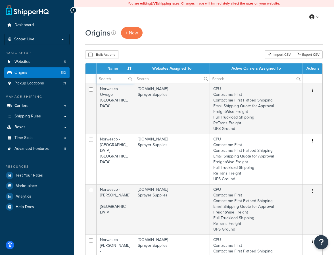
click at [112, 79] on input "text" at bounding box center [115, 79] width 37 height 10
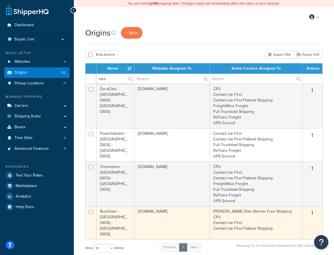
type input "lake"
click at [182, 218] on td "[DOMAIN_NAME]" at bounding box center [172, 222] width 76 height 33
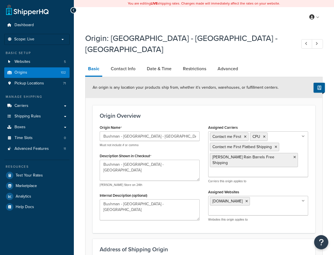
select select "38"
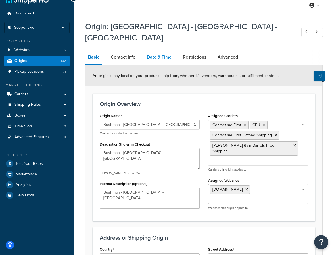
scroll to position [12, 0]
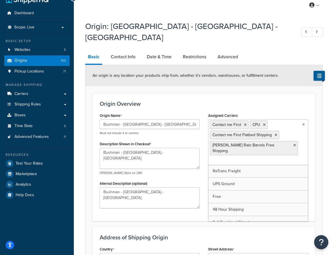
click at [220, 158] on input "Assigned Carriers" at bounding box center [235, 161] width 50 height 6
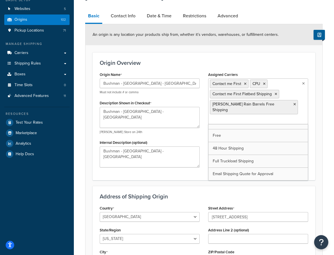
scroll to position [0, 0]
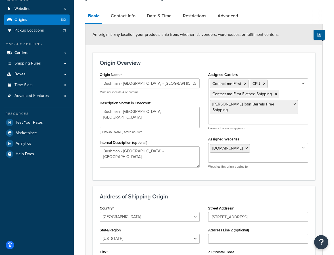
click at [189, 186] on div "Address of Shipping Origin Country [GEOGRAPHIC_DATA] [GEOGRAPHIC_DATA] [GEOGRAP…" at bounding box center [204, 238] width 223 height 104
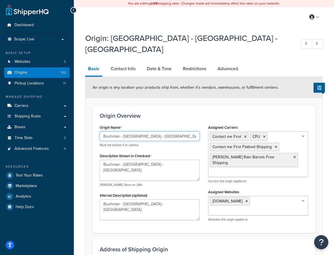
click at [129, 131] on input "Bushman - [GEOGRAPHIC_DATA] - [GEOGRAPHIC_DATA]" at bounding box center [150, 136] width 100 height 10
click at [95, 181] on div "Origin Name Bushman - [GEOGRAPHIC_DATA] - [GEOGRAPHIC_DATA] Must not include # …" at bounding box center [149, 173] width 109 height 101
click at [95, 184] on div "Origin Overview Origin Name Bushman - [GEOGRAPHIC_DATA] - [GEOGRAPHIC_DATA] Mus…" at bounding box center [204, 169] width 223 height 128
click at [83, 164] on div "Origin: Bushman - [GEOGRAPHIC_DATA] - [GEOGRAPHIC_DATA] Basic Contact Info Date…" at bounding box center [204, 205] width 260 height 350
click at [83, 199] on div "Origin: Bushman - [GEOGRAPHIC_DATA] - [GEOGRAPHIC_DATA] Basic Contact Info Date…" at bounding box center [204, 205] width 260 height 350
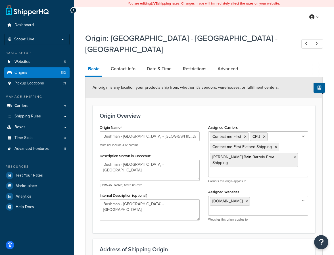
click at [82, 189] on div "Origin: Bushman - [GEOGRAPHIC_DATA] - [GEOGRAPHIC_DATA] Basic Contact Info Date…" at bounding box center [204, 205] width 260 height 350
click at [86, 187] on form "An origin is any location your products ship from, whether it’s vendors, wareho…" at bounding box center [203, 221] width 237 height 289
click at [82, 141] on div "Origin: Bushman - [GEOGRAPHIC_DATA] - [GEOGRAPHIC_DATA] Basic Contact Info Date…" at bounding box center [204, 205] width 260 height 350
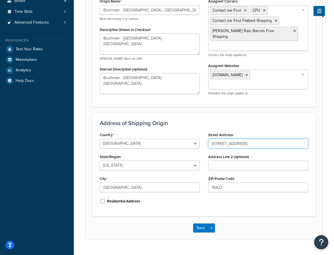
click at [224, 139] on input "[STREET_ADDRESS]" at bounding box center [258, 144] width 100 height 10
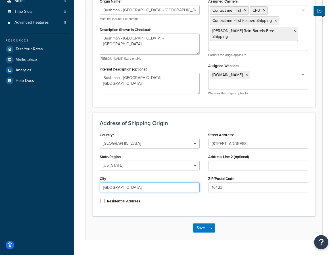
click at [126, 182] on input "[GEOGRAPHIC_DATA]" at bounding box center [150, 187] width 100 height 10
click at [139, 216] on div "Save Save Dropdown Save and Edit Save and Duplicate Save and Create New" at bounding box center [203, 227] width 237 height 23
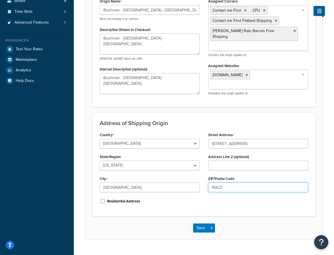
click at [230, 182] on input "16423" at bounding box center [258, 187] width 100 height 10
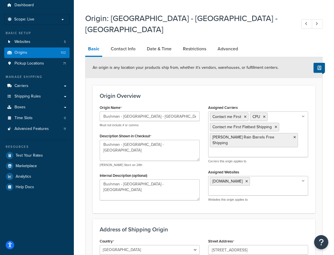
scroll to position [0, 0]
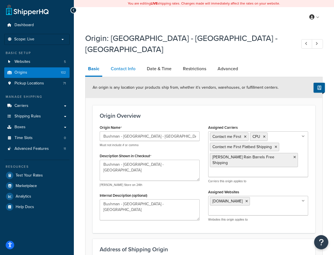
click at [124, 62] on link "Contact Info" at bounding box center [123, 69] width 30 height 14
select select "order_placed"
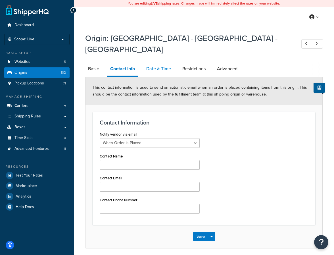
click at [164, 62] on link "Date & Time" at bounding box center [158, 69] width 30 height 14
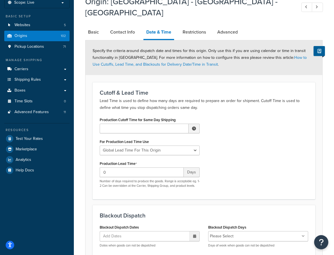
scroll to position [20, 0]
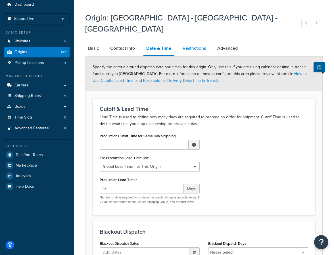
click at [199, 41] on link "Restrictions" at bounding box center [194, 48] width 29 height 14
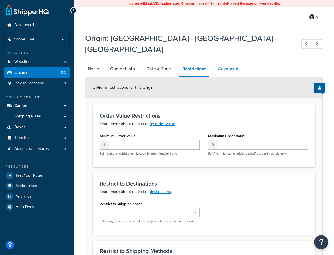
click at [230, 62] on link "Advanced" at bounding box center [228, 69] width 26 height 14
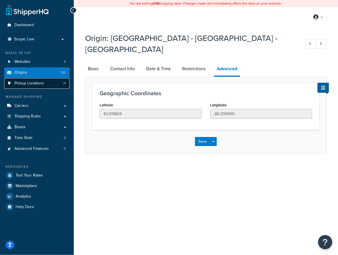
click at [36, 84] on span "Pickup Locations" at bounding box center [29, 83] width 30 height 5
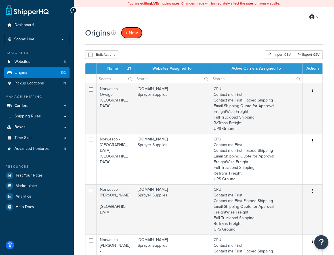
click at [132, 33] on span "+ New" at bounding box center [132, 33] width 12 height 7
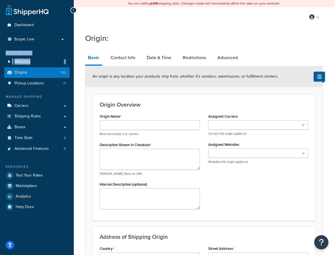
drag, startPoint x: 0, startPoint y: 49, endPoint x: 3, endPoint y: 76, distance: 27.1
click at [3, 76] on div "Dashboard Scope: Live Basic Setup Websites 5 Origins 102 Pickup Locations 71 Ma…" at bounding box center [37, 191] width 74 height 382
click at [265, 174] on div "Origin Name Must not include # or comma Description Shown in Checkout e.g. Haml…" at bounding box center [203, 162] width 217 height 101
click at [135, 122] on input "Origin Name" at bounding box center [150, 125] width 100 height 10
paste input "Bushman - [GEOGRAPHIC_DATA] - [GEOGRAPHIC_DATA]"
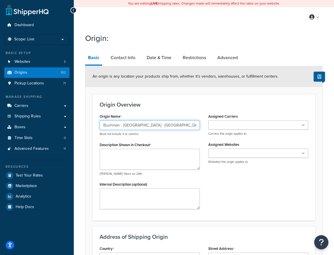
click at [106, 122] on input "Bushman - [GEOGRAPHIC_DATA] - [GEOGRAPHIC_DATA]" at bounding box center [150, 125] width 100 height 10
type input "WaterPrepared - [GEOGRAPHIC_DATA] - [GEOGRAPHIC_DATA]"
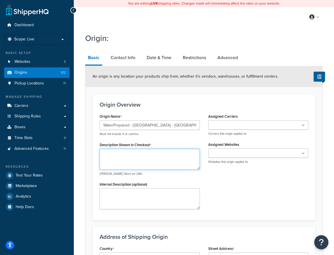
paste textarea "WaterPrepared - [GEOGRAPHIC_DATA] - [GEOGRAPHIC_DATA]"
type textarea "WaterPrepared - [GEOGRAPHIC_DATA] - [GEOGRAPHIC_DATA]"
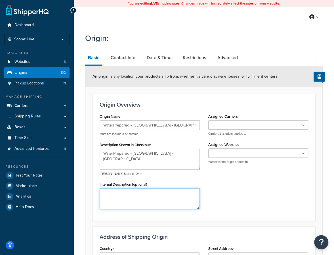
paste textarea "WaterPrepared - [GEOGRAPHIC_DATA] - [GEOGRAPHIC_DATA]"
type textarea "WaterPrepared - [GEOGRAPHIC_DATA] - [GEOGRAPHIC_DATA]"
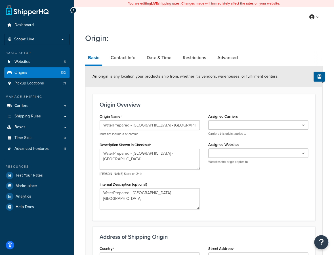
click at [240, 153] on input "Assigned Websites" at bounding box center [235, 153] width 50 height 6
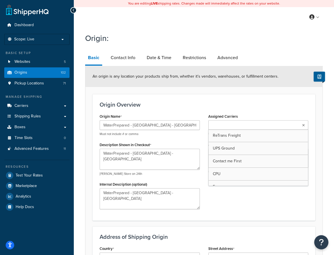
click at [227, 122] on input "Assigned Carriers" at bounding box center [235, 125] width 50 height 6
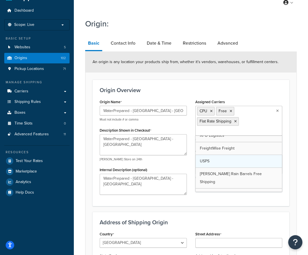
scroll to position [14, 0]
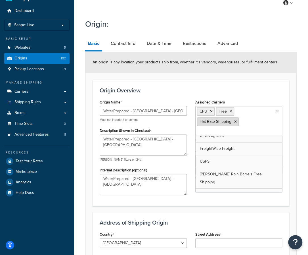
click at [234, 122] on icon at bounding box center [235, 121] width 3 height 3
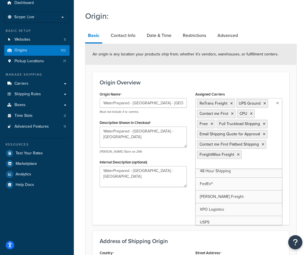
scroll to position [0, 0]
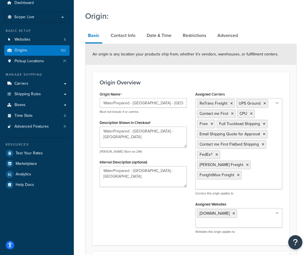
click at [174, 199] on div "Origin Name WaterPrepared - Lake City - PA Must not include # or comma Descript…" at bounding box center [190, 164] width 191 height 148
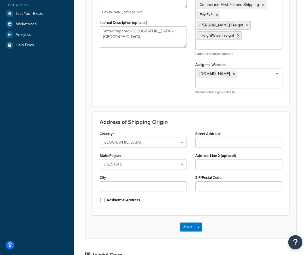
scroll to position [162, 0]
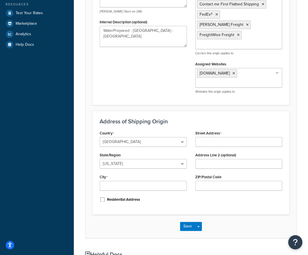
click at [202, 89] on div "Origin Overview Origin Name WaterPrepared - Lake City - PA Must not include # o…" at bounding box center [191, 18] width 197 height 173
click at [143, 137] on select "United States United Kingdom Afghanistan Åland Islands Albania Algeria American…" at bounding box center [143, 142] width 87 height 10
click at [208, 137] on input "Street Address" at bounding box center [238, 142] width 87 height 10
paste input "10047 Keystone Dr"
type input "10047 Keystone Dr"
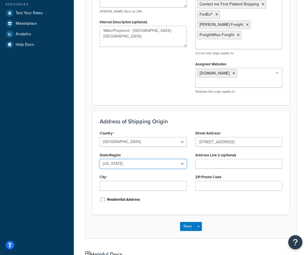
click at [122, 159] on select "Alabama Alaska American Samoa Arizona Arkansas Armed Forces Americas Armed Forc…" at bounding box center [143, 164] width 87 height 10
select select "38"
click at [100, 159] on select "Alabama Alaska American Samoa Arizona Arkansas Armed Forces Americas Armed Forc…" at bounding box center [143, 164] width 87 height 10
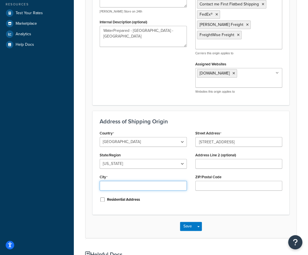
click at [180, 181] on input "City" at bounding box center [143, 186] width 87 height 10
paste input "Lake City"
type input "Lake City"
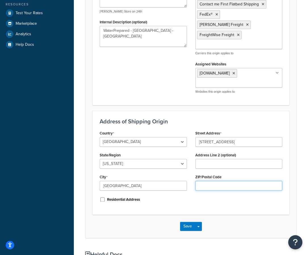
click at [206, 181] on input "ZIP/Postal Code" at bounding box center [238, 186] width 87 height 10
paste input "16423"
type input "16423"
click at [187, 222] on button "Save" at bounding box center [187, 226] width 15 height 9
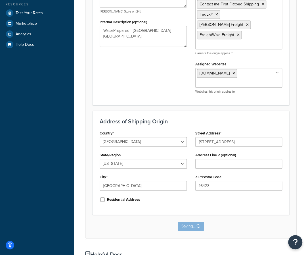
scroll to position [0, 0]
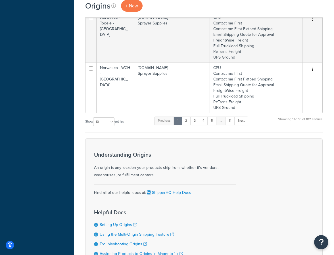
scroll to position [520, 0]
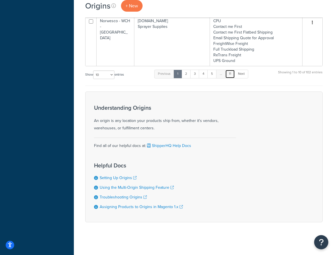
click at [231, 70] on link "11" at bounding box center [230, 74] width 10 height 9
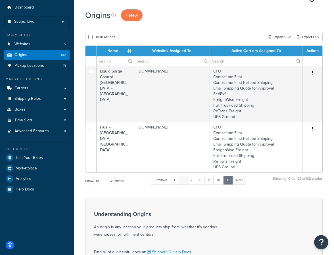
scroll to position [17, 0]
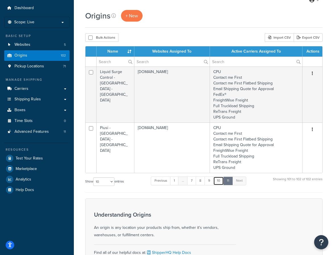
click at [220, 181] on link "10" at bounding box center [218, 180] width 11 height 9
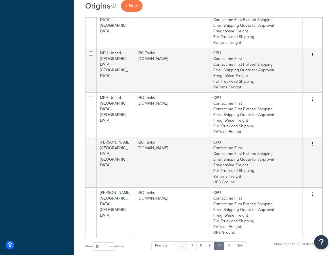
scroll to position [304, 0]
click at [74, 173] on div "Origins + New Bulk Actions Duplicate [GEOGRAPHIC_DATA] Import CSV Export CSV Co…" at bounding box center [204, 68] width 260 height 690
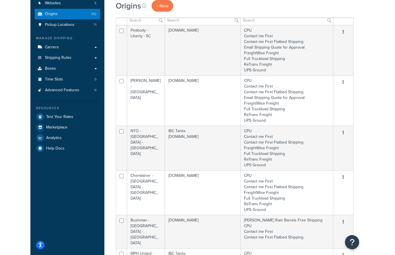
scroll to position [0, 0]
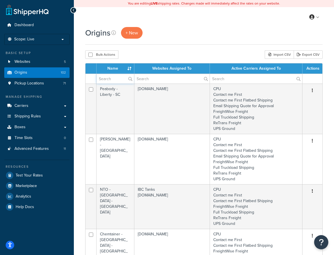
click at [115, 79] on input "text" at bounding box center [115, 79] width 37 height 10
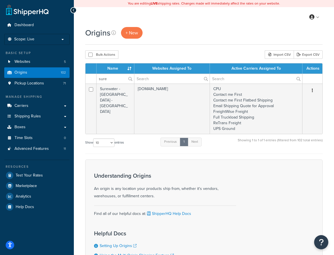
click at [80, 184] on div "Origins + New Bulk Actions Duplicate [GEOGRAPHIC_DATA] Import CSV Export CSV Co…" at bounding box center [204, 168] width 260 height 283
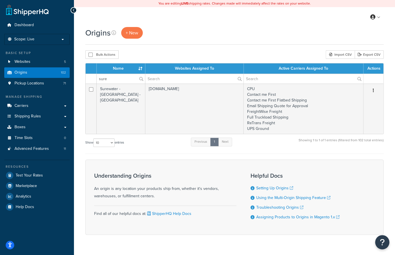
click at [126, 153] on form "Name Websites Assigned To Active Carriers Assigned To Actions sure Surewater - …" at bounding box center [234, 149] width 298 height 172
click at [143, 44] on div "Origins + New" at bounding box center [234, 36] width 298 height 18
click at [128, 82] on input "sure" at bounding box center [121, 79] width 48 height 10
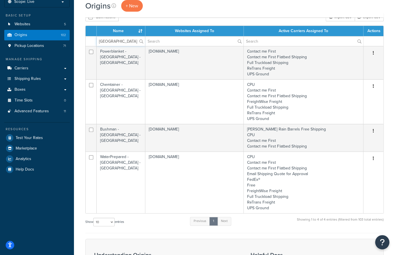
scroll to position [37, 0]
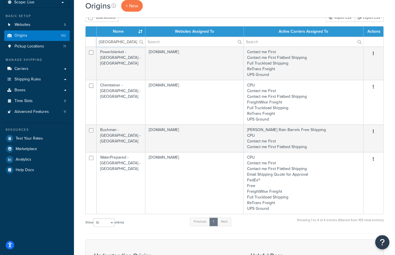
type input "[GEOGRAPHIC_DATA]"
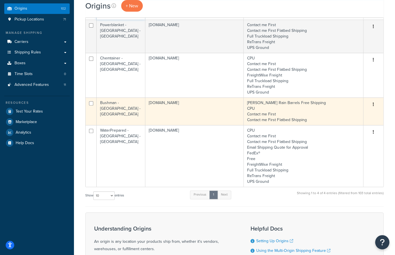
scroll to position [64, 0]
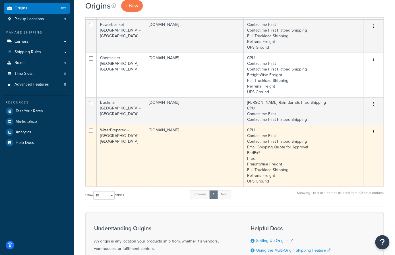
click at [132, 135] on td "WaterPrepared - [GEOGRAPHIC_DATA] - [GEOGRAPHIC_DATA]" at bounding box center [121, 156] width 49 height 62
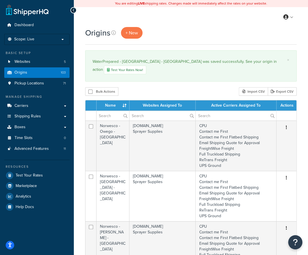
click at [187, 87] on div "Bulk Actions Duplicate Delete Import CSV Export CSV" at bounding box center [191, 91] width 212 height 9
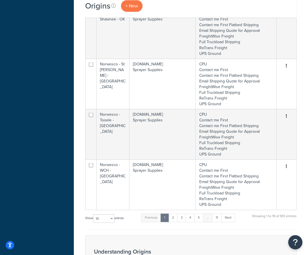
scroll to position [549, 0]
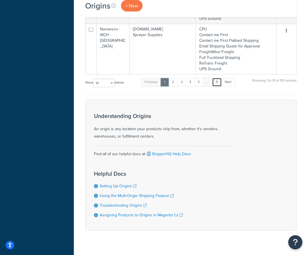
click at [219, 78] on link "11" at bounding box center [217, 82] width 10 height 9
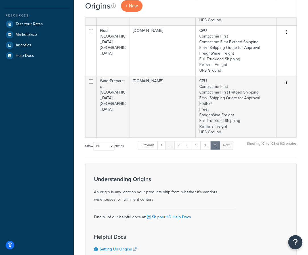
scroll to position [150, 0]
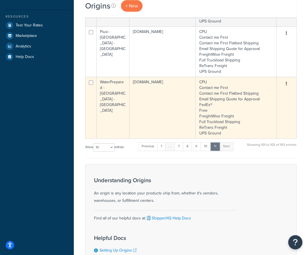
click at [132, 98] on td "[DOMAIN_NAME]" at bounding box center [163, 108] width 66 height 62
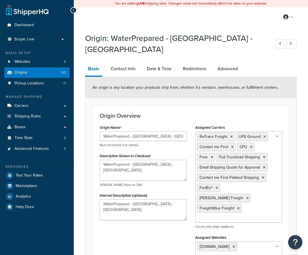
select select "38"
click at [150, 131] on input "WaterPrepared - [GEOGRAPHIC_DATA] - [GEOGRAPHIC_DATA]" at bounding box center [143, 136] width 87 height 10
click at [210, 105] on div "Origin Overview Origin Name WaterPrepared - [GEOGRAPHIC_DATA] - [GEOGRAPHIC_DAT…" at bounding box center [191, 191] width 197 height 173
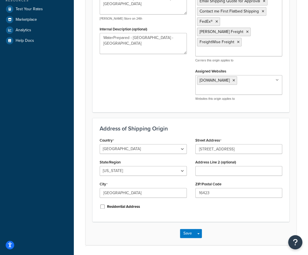
scroll to position [166, 0]
click at [209, 144] on input "[STREET_ADDRESS]" at bounding box center [238, 149] width 87 height 10
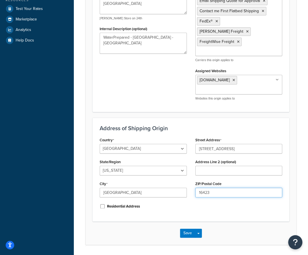
click at [203, 187] on input "16423" at bounding box center [238, 192] width 87 height 10
click at [216, 174] on div "Street Address [STREET_ADDRESS] Address Line 2 (optional) ZIP/Postal Code 16423" at bounding box center [239, 169] width 96 height 66
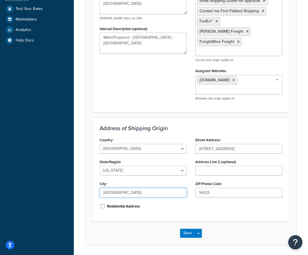
click at [123, 187] on input "[GEOGRAPHIC_DATA]" at bounding box center [143, 192] width 87 height 10
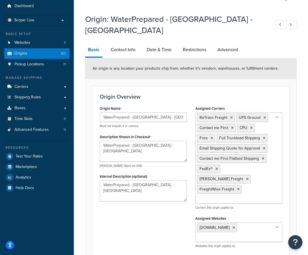
scroll to position [16, 0]
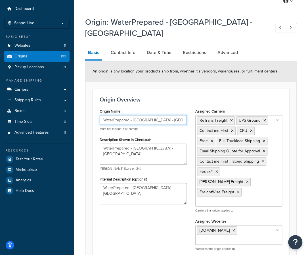
click at [121, 115] on input "WaterPrepared - [GEOGRAPHIC_DATA] - [GEOGRAPHIC_DATA]" at bounding box center [143, 120] width 87 height 10
click at [289, 103] on div "Origin Overview Origin Name WaterPrepared - [GEOGRAPHIC_DATA] - [GEOGRAPHIC_DAT…" at bounding box center [191, 175] width 197 height 173
click at [120, 115] on input "WaterPrepared - [GEOGRAPHIC_DATA] - [GEOGRAPHIC_DATA]" at bounding box center [143, 120] width 87 height 10
click at [267, 107] on div "Assigned Carriers ReTrans Freight UPS Ground Contact me First CPU Free Full Tru…" at bounding box center [238, 159] width 87 height 105
click at [230, 119] on icon at bounding box center [231, 120] width 3 height 3
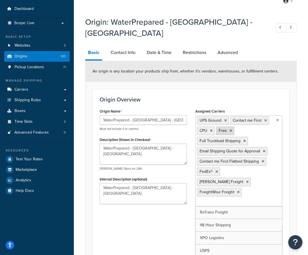
click at [231, 129] on icon at bounding box center [231, 130] width 3 height 3
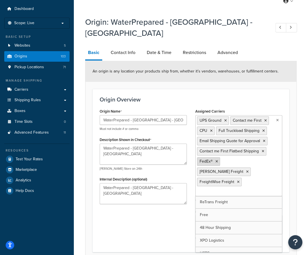
click at [216, 160] on icon at bounding box center [217, 161] width 3 height 3
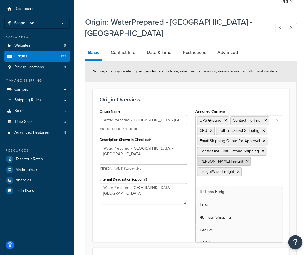
click at [246, 160] on icon at bounding box center [247, 161] width 3 height 3
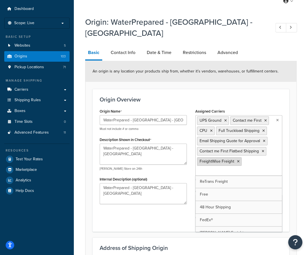
click at [237, 160] on icon at bounding box center [238, 161] width 3 height 3
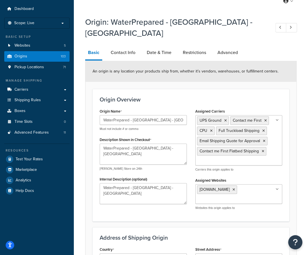
click at [185, 175] on div "Internal Description (optional) WaterPrepared - Lake City - PA" at bounding box center [143, 189] width 87 height 29
click at [262, 129] on icon at bounding box center [263, 130] width 3 height 3
click at [243, 107] on div "Assigned Carriers UPS Ground Contact me First CPU Email Shipping Quote for Appr…" at bounding box center [238, 139] width 87 height 64
click at [253, 94] on div "Origin Overview Origin Name WaterPrepared - Lake City - PA Must not include # o…" at bounding box center [191, 155] width 197 height 132
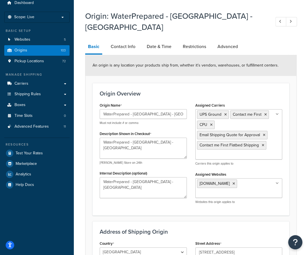
scroll to position [22, 0]
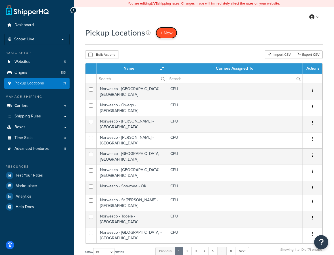
click at [167, 33] on span "+ New" at bounding box center [166, 33] width 12 height 7
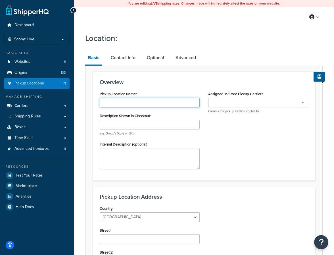
paste input "WaterPrepared - [GEOGRAPHIC_DATA] - [GEOGRAPHIC_DATA]"
click at [148, 104] on input "Pickup Location Name" at bounding box center [150, 103] width 100 height 10
type input "WaterPrepared - [GEOGRAPHIC_DATA] - [GEOGRAPHIC_DATA]"
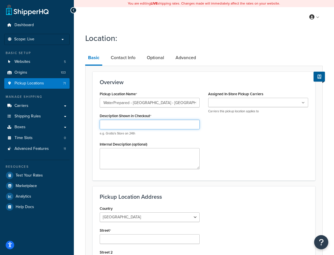
paste input "WaterPrepared - Lake City - PA"
type input "WaterPrepared - Lake City - PA"
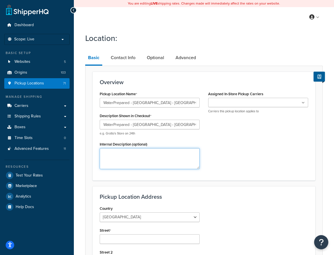
paste textarea "WaterPrepared - Lake City - PA"
type textarea "WaterPrepared - Lake City - PA"
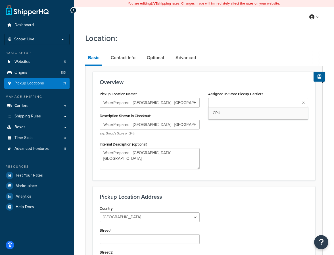
click at [232, 100] on input "Assigned In-Store Pickup Carriers" at bounding box center [235, 103] width 50 height 6
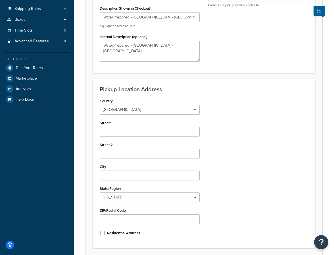
scroll to position [109, 0]
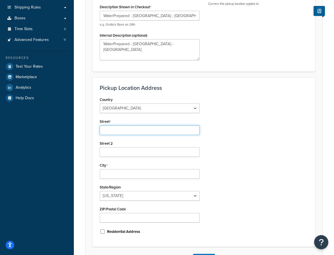
click at [124, 133] on input "Street" at bounding box center [150, 130] width 100 height 10
paste input "10047 Keystone Dr"
type input "10047 Keystone Dr"
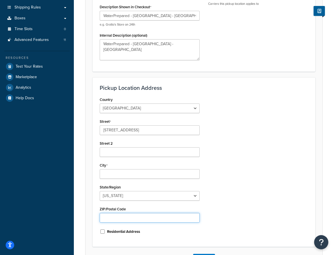
click at [110, 217] on input "ZIP/Postal Code" at bounding box center [150, 218] width 100 height 10
paste input "16423"
type input "16423"
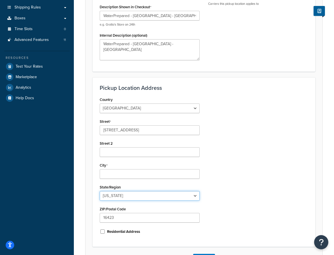
click at [116, 195] on select "Alabama Alaska American Samoa Arizona Arkansas Armed Forces Americas Armed Forc…" at bounding box center [150, 196] width 100 height 10
select select "38"
click at [100, 191] on select "Alabama Alaska American Samoa Arizona Arkansas Armed Forces Americas Armed Forc…" at bounding box center [150, 196] width 100 height 10
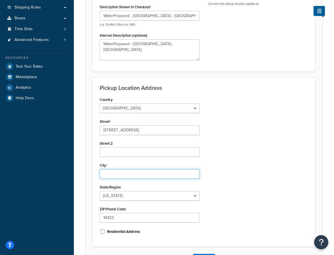
paste input "Lake City"
click at [108, 171] on input "Lake City" at bounding box center [150, 174] width 100 height 10
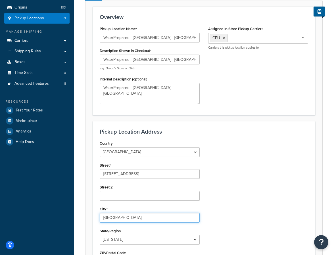
scroll to position [0, 0]
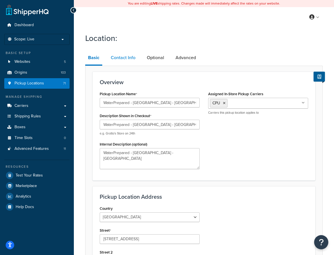
type input "Lake City"
click at [119, 56] on link "Contact Info" at bounding box center [123, 58] width 30 height 14
select select "order_placed"
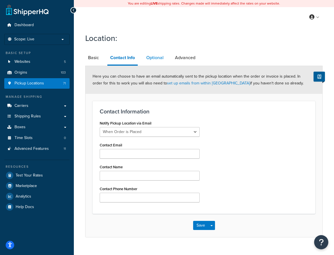
click at [157, 58] on link "Optional" at bounding box center [154, 58] width 23 height 14
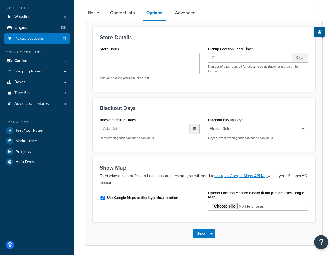
scroll to position [45, 0]
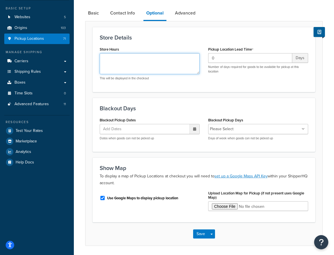
paste textarea "Monday - Friday: 9:00 am - 3:00 pm A pickup number is required to pick up your …"
click at [133, 56] on textarea "Monday - Friday: 9:00 am - 3:00 pm A pickup number is required to pick up your …" at bounding box center [150, 63] width 100 height 21
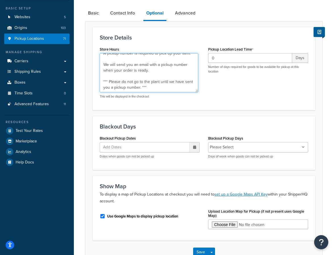
scroll to position [0, 0]
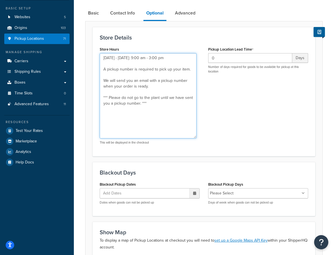
drag, startPoint x: 199, startPoint y: 71, endPoint x: 195, endPoint y: 136, distance: 64.6
click at [195, 136] on textarea "Monday - Friday: 9:00 am - 3:00 pm A pickup number is required to pick up your …" at bounding box center [148, 95] width 97 height 85
click at [168, 114] on textarea "Monday - Friday: 9:00 am - 3:00 pm A pickup number is required to pick up your …" at bounding box center [148, 95] width 97 height 85
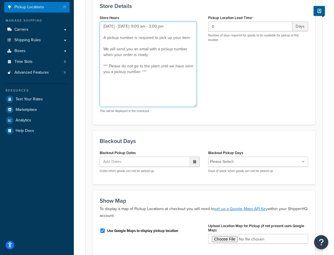
scroll to position [127, 0]
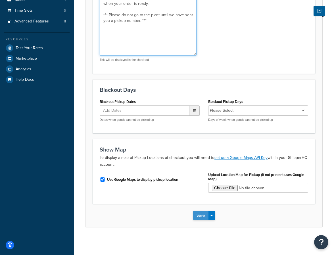
type textarea "Monday - Friday: 9:00 am - 3:00 pm A pickup number is required to pick up your …"
click at [200, 212] on button "Save" at bounding box center [200, 215] width 15 height 9
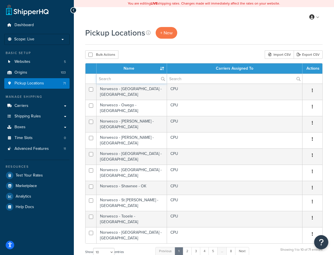
click at [124, 77] on input "text" at bounding box center [132, 79] width 70 height 10
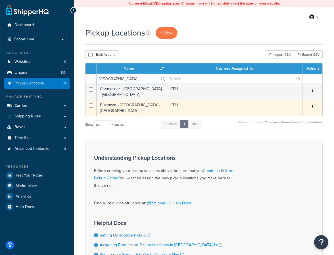
type input "lake city"
click at [128, 102] on td "Bushman - Lake City - PA" at bounding box center [132, 108] width 70 height 16
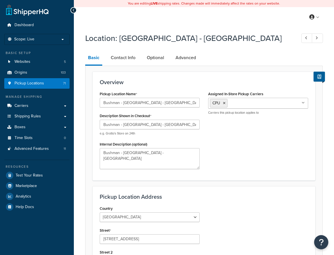
select select "38"
click at [128, 53] on link "Contact Info" at bounding box center [123, 58] width 30 height 14
select select "order_placed"
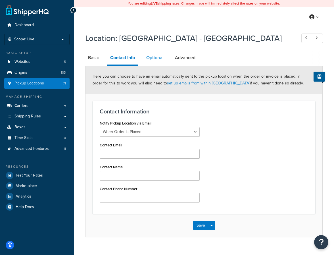
click at [156, 59] on link "Optional" at bounding box center [154, 58] width 23 height 14
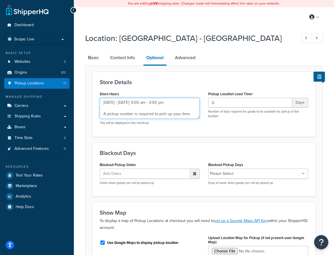
click at [145, 108] on textarea "Monday - Friday: 9:00 am - 3:00 pm A pickup number is required to pick up your …" at bounding box center [150, 108] width 100 height 21
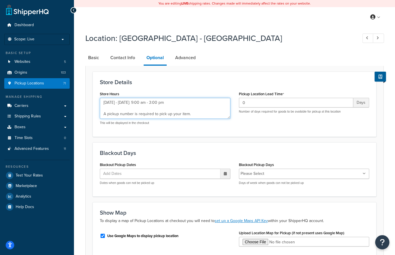
scroll to position [54, 0]
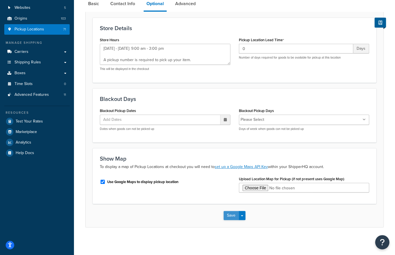
click at [230, 211] on button "Save" at bounding box center [230, 215] width 15 height 9
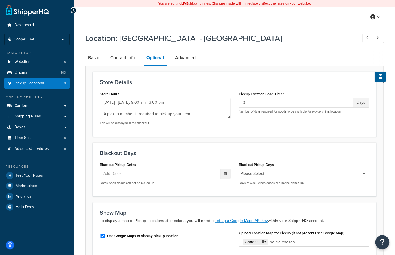
type textarea "Monday - Friday: 9:00 am - 3:00 pm A pickup number is required to pick up your …"
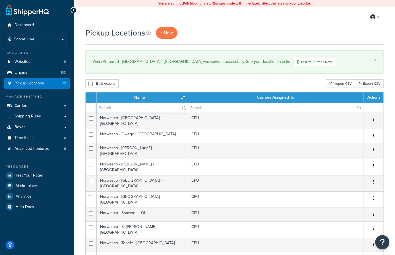
click at [126, 107] on input "text" at bounding box center [142, 108] width 91 height 10
type input "[GEOGRAPHIC_DATA]"
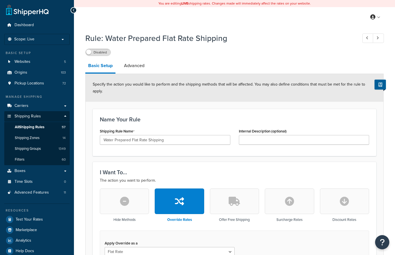
select select "ITEM"
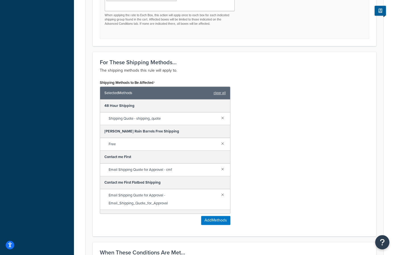
scroll to position [313, 0]
click at [211, 215] on button "Add Methods" at bounding box center [215, 219] width 29 height 9
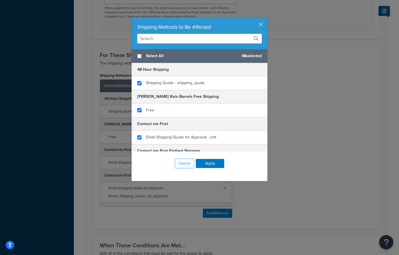
click at [299, 157] on div "Shipping Methods to Be Affected Select All 48 selected 48 Hour Shipping Shippin…" at bounding box center [199, 127] width 399 height 255
click at [266, 19] on button "button" at bounding box center [266, 17] width 1 height 1
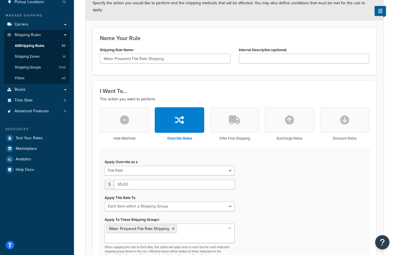
scroll to position [0, 0]
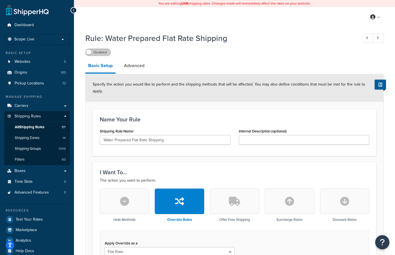
click at [93, 54] on label "Disabled" at bounding box center [97, 52] width 25 height 7
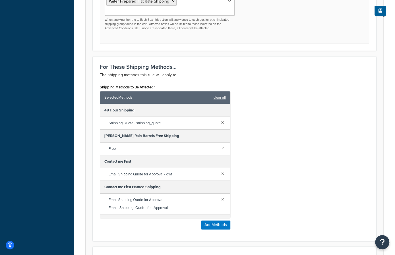
scroll to position [309, 0]
click at [97, 41] on form "Specify the action you would like to perform and the shipping methods that will…" at bounding box center [233, 38] width 297 height 547
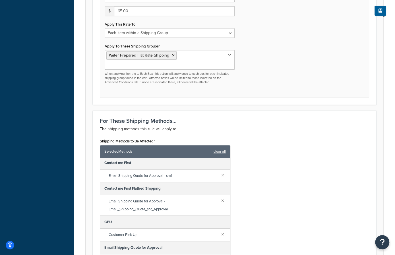
scroll to position [53, 0]
click at [218, 147] on link "clear all" at bounding box center [219, 151] width 12 height 8
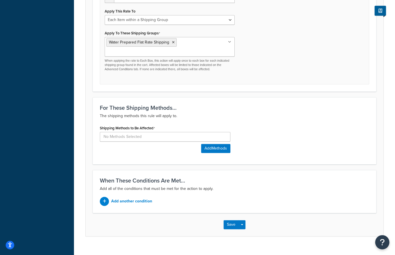
scroll to position [267, 0]
click at [231, 220] on button "Save" at bounding box center [230, 224] width 15 height 9
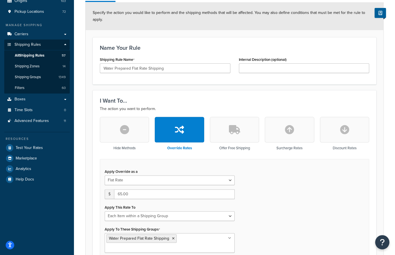
scroll to position [68, 0]
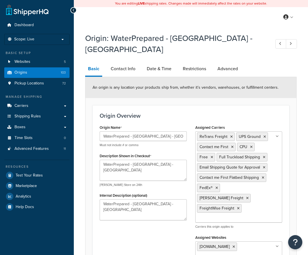
select select "38"
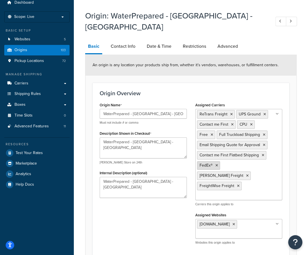
click at [216, 164] on icon at bounding box center [217, 165] width 3 height 3
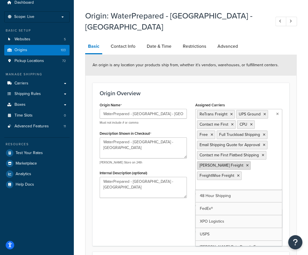
click at [246, 164] on icon at bounding box center [247, 165] width 3 height 3
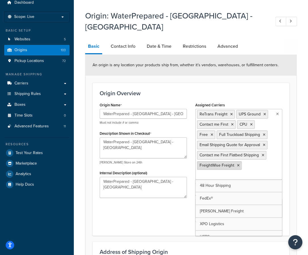
click at [237, 164] on icon at bounding box center [238, 165] width 3 height 3
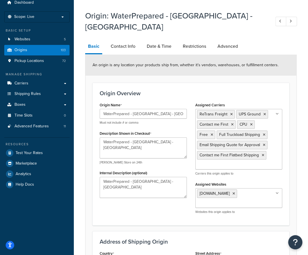
click at [267, 55] on div "An origin is any location your products ship from, whether it’s vendors, wareho…" at bounding box center [190, 65] width 211 height 21
click at [262, 153] on icon at bounding box center [263, 154] width 3 height 3
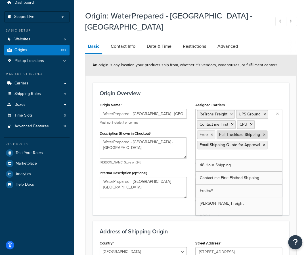
click at [265, 130] on li "Full Truckload Shipping" at bounding box center [242, 134] width 51 height 9
click at [263, 133] on icon at bounding box center [264, 134] width 3 height 3
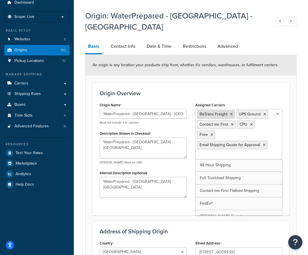
click at [230, 112] on icon at bounding box center [231, 113] width 3 height 3
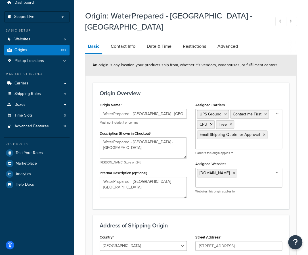
click at [192, 83] on div "Origin Overview Origin Name WaterPrepared - [GEOGRAPHIC_DATA] - [GEOGRAPHIC_DAT…" at bounding box center [191, 146] width 197 height 126
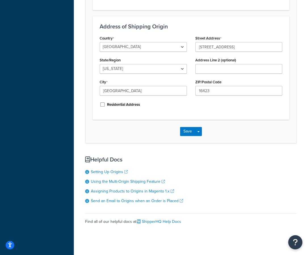
scroll to position [226, 0]
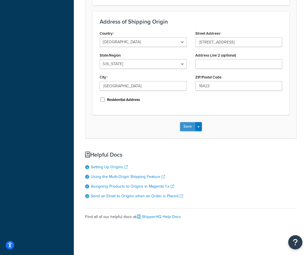
click at [187, 122] on button "Save" at bounding box center [187, 126] width 15 height 9
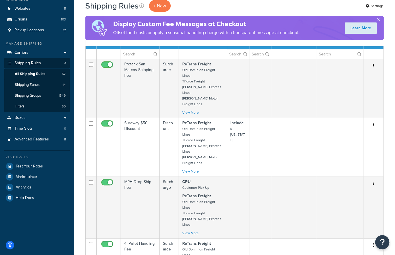
scroll to position [52, 0]
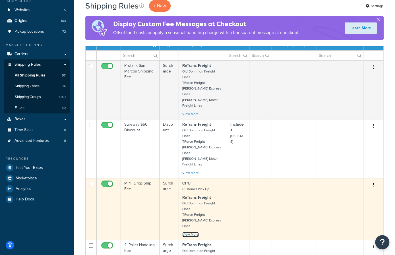
click at [190, 232] on link "View More" at bounding box center [190, 234] width 16 height 5
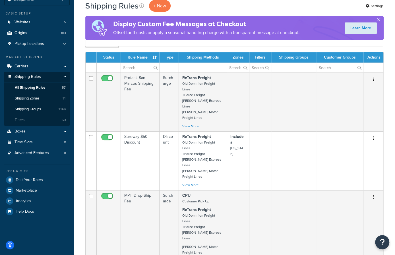
scroll to position [39, 0]
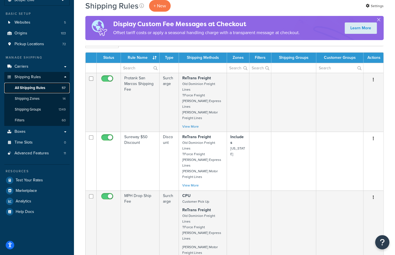
click at [33, 85] on span "All Shipping Rules" at bounding box center [30, 87] width 30 height 5
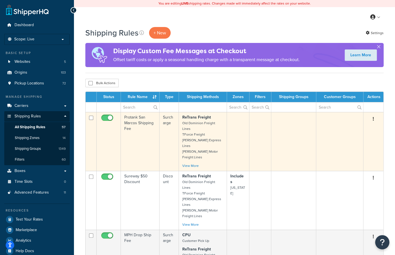
click at [152, 133] on td "Protank San Marcos Shipping Fee" at bounding box center [140, 141] width 39 height 59
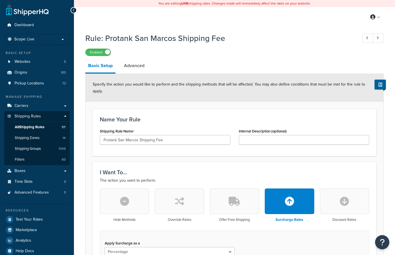
select select "PERCENTAGE"
select select "ORDER"
select select "LOCATION"
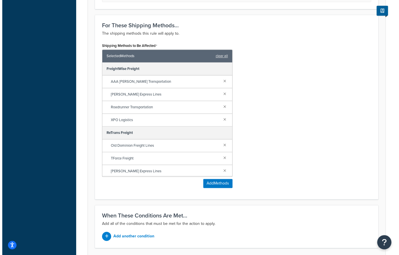
scroll to position [313, 0]
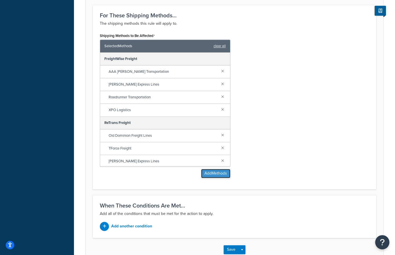
click at [215, 173] on button "Add Methods" at bounding box center [215, 173] width 29 height 9
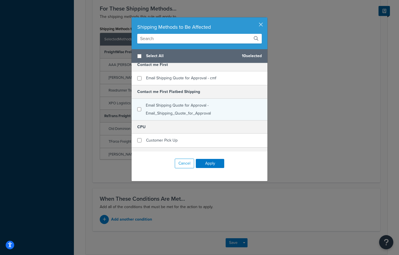
scroll to position [43, 0]
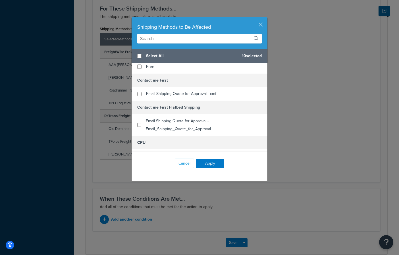
click at [287, 120] on div "Shipping Methods to Be Affected Select All 10 selected 48 Hour Shipping Shippin…" at bounding box center [199, 127] width 399 height 255
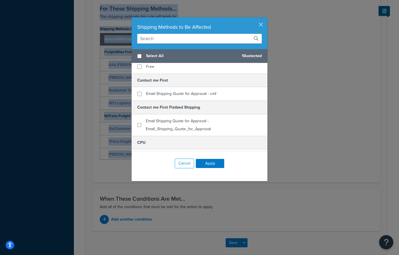
drag, startPoint x: 12, startPoint y: 13, endPoint x: 6, endPoint y: -16, distance: 30.0
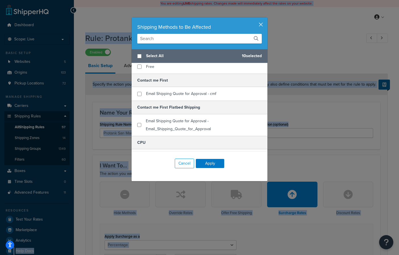
click at [266, 19] on button "button" at bounding box center [266, 17] width 1 height 1
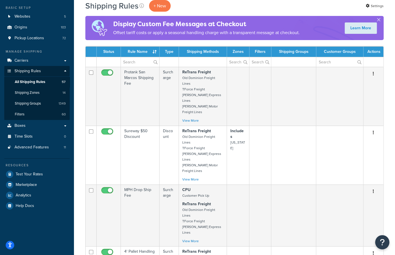
scroll to position [45, 0]
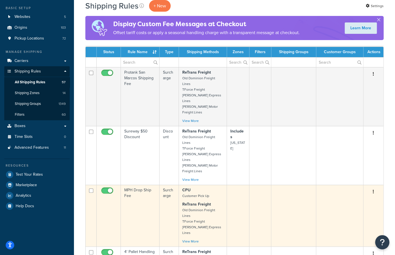
click at [152, 185] on td "MPH Drop Ship Fee" at bounding box center [140, 216] width 39 height 62
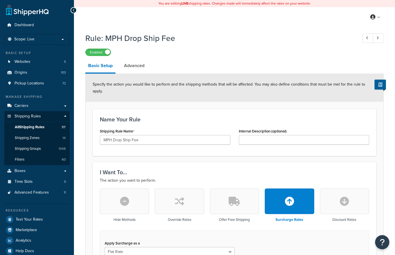
select select "LOCATION"
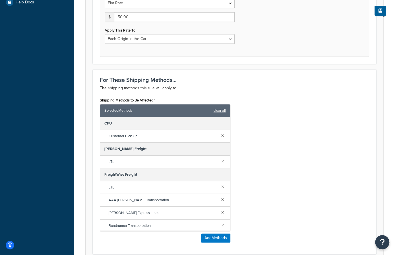
scroll to position [249, 0]
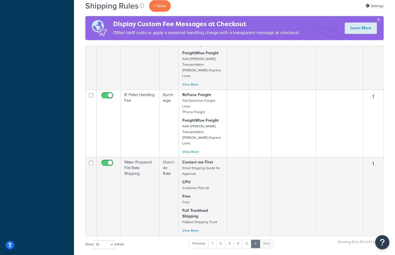
scroll to position [341, 0]
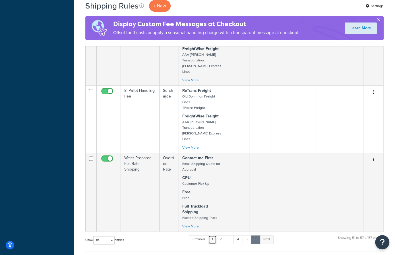
click at [212, 235] on link "1" at bounding box center [212, 239] width 9 height 9
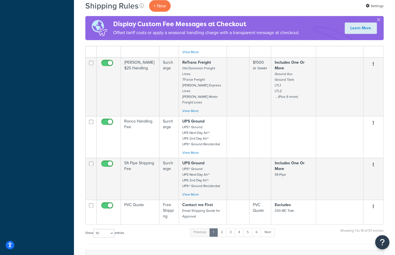
scroll to position [310, 0]
click at [223, 228] on link "2" at bounding box center [221, 232] width 9 height 9
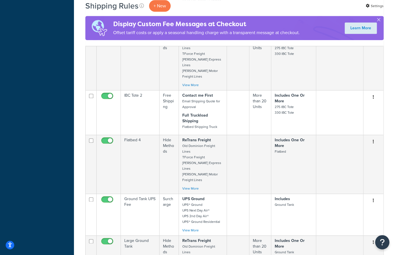
scroll to position [303, 0]
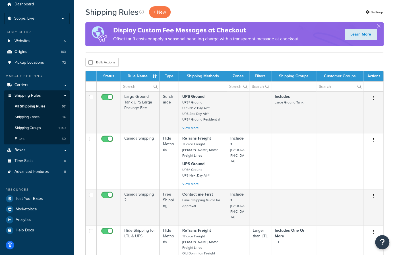
scroll to position [0, 0]
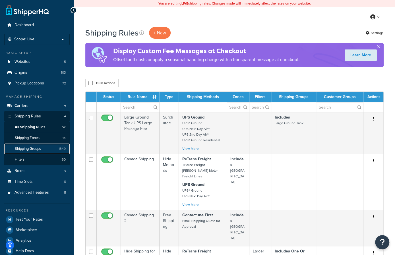
click at [36, 148] on span "Shipping Groups" at bounding box center [28, 148] width 26 height 5
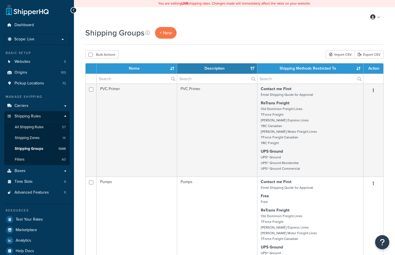
select select "15"
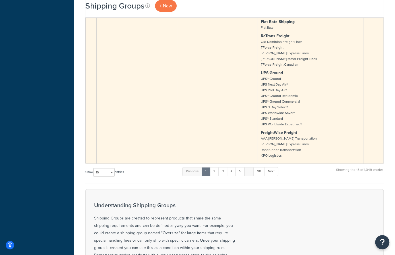
scroll to position [1403, 0]
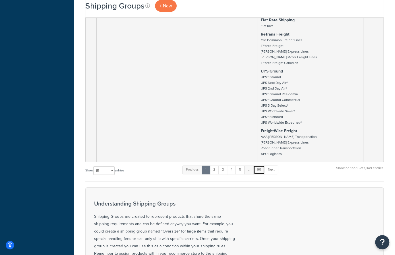
click at [261, 171] on link "90" at bounding box center [258, 169] width 11 height 9
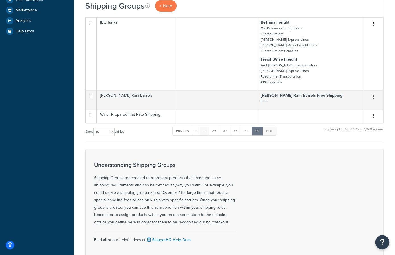
scroll to position [216, 0]
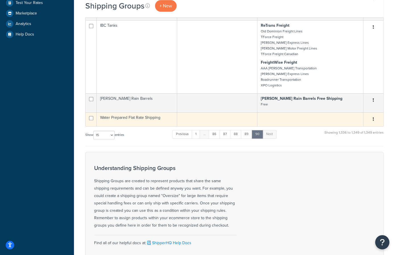
click at [142, 118] on td "Water Prepared Flat Rate Shipping" at bounding box center [137, 119] width 80 height 14
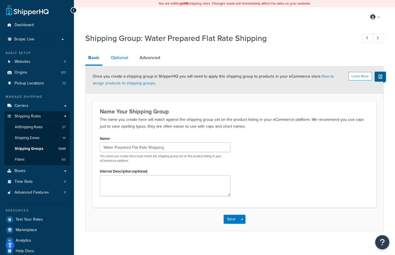
click at [118, 58] on link "Optional" at bounding box center [119, 58] width 23 height 14
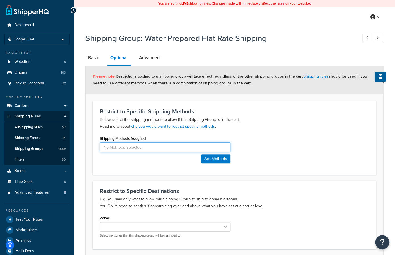
click at [132, 150] on input at bounding box center [165, 147] width 130 height 10
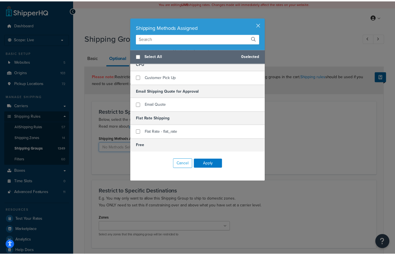
scroll to position [122, 0]
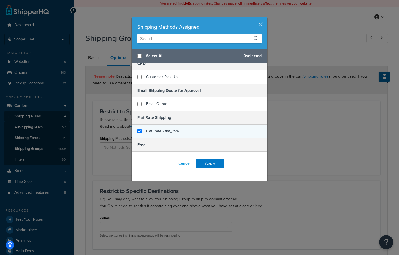
checkbox input "true"
click at [173, 130] on span "Flat Rate - flat_rate" at bounding box center [162, 131] width 33 height 6
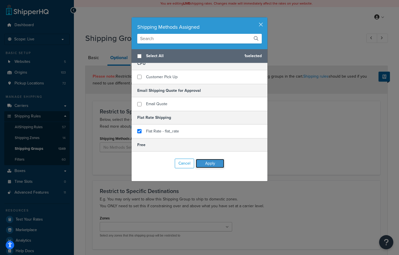
click at [208, 166] on button "Apply" at bounding box center [210, 163] width 28 height 9
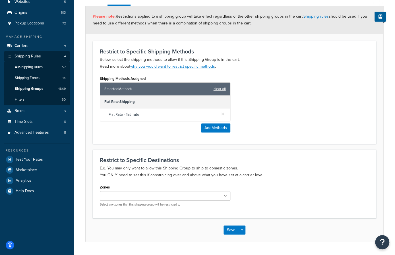
scroll to position [74, 0]
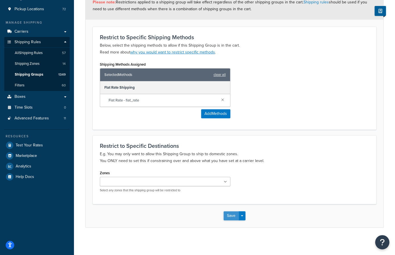
click at [232, 214] on button "Save" at bounding box center [230, 215] width 15 height 9
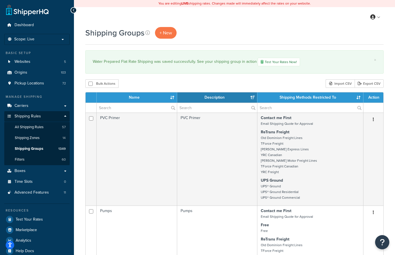
select select "15"
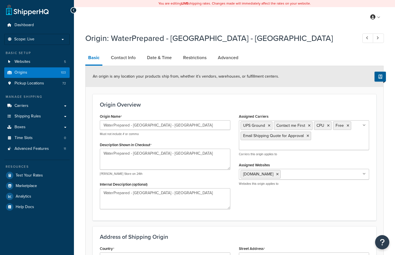
select select "38"
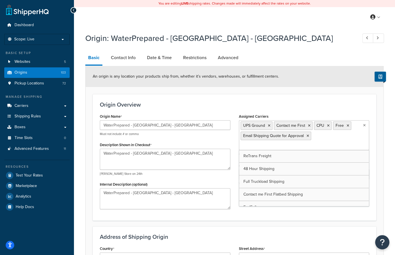
click at [291, 143] on input "Assigned Carriers" at bounding box center [265, 146] width 50 height 6
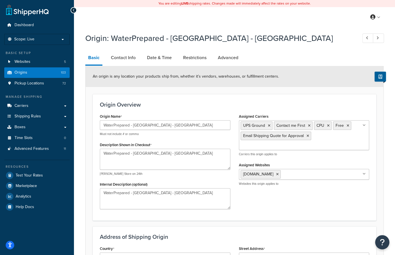
click at [261, 217] on div "Origin Overview Origin Name WaterPrepared - Lake City - PA Must not include # o…" at bounding box center [234, 157] width 283 height 126
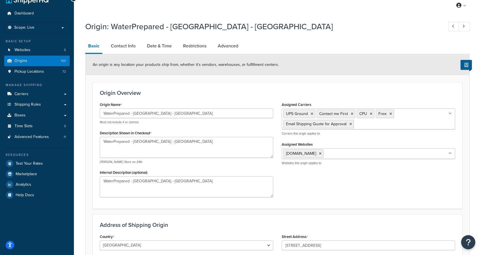
scroll to position [12, 0]
click at [389, 114] on icon at bounding box center [390, 113] width 3 height 3
click at [290, 205] on div "Origin Overview Origin Name WaterPrepared - Lake City - PA Must not include # o…" at bounding box center [277, 145] width 369 height 126
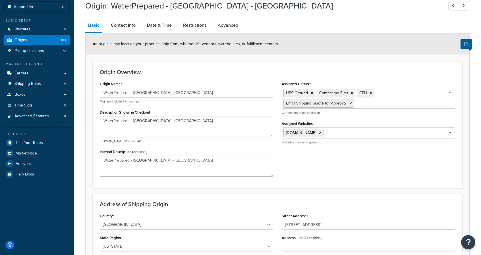
scroll to position [126, 0]
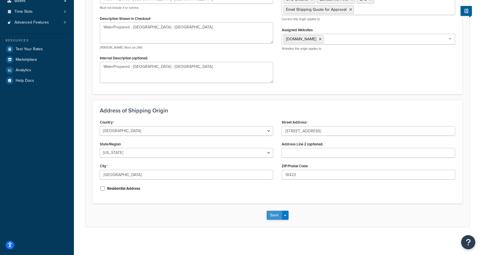
click at [273, 216] on button "Save" at bounding box center [273, 215] width 15 height 9
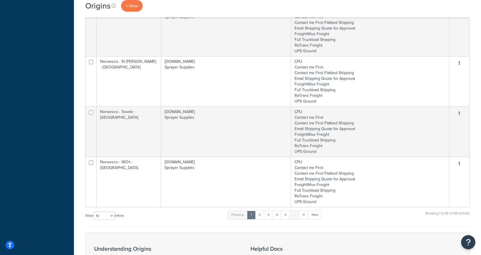
scroll to position [408, 0]
click at [303, 211] on link "11" at bounding box center [304, 214] width 10 height 9
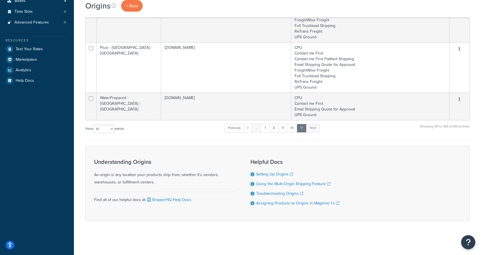
scroll to position [124, 0]
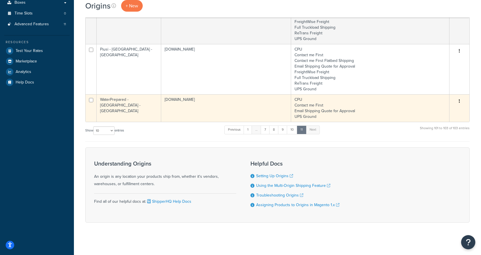
click at [222, 97] on td "[DOMAIN_NAME]" at bounding box center [226, 108] width 130 height 28
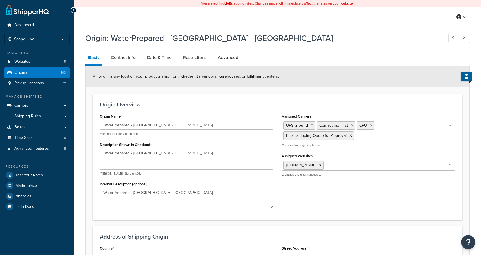
select select "38"
click at [355, 133] on ul "UPS Ground Contact me First CPU Email Shipping Quote for Approval" at bounding box center [367, 130] width 173 height 21
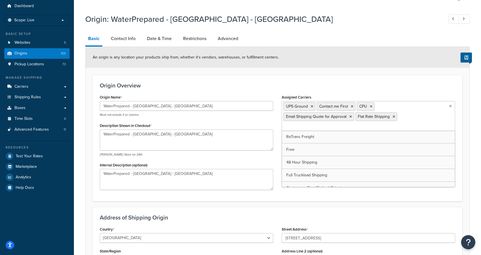
scroll to position [19, 0]
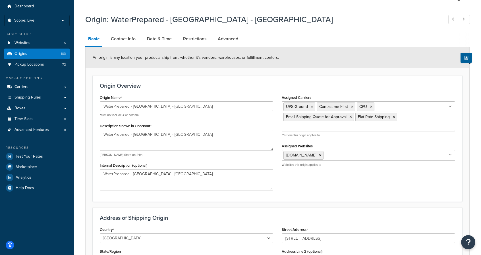
click at [294, 199] on div "Origin Overview Origin Name WaterPrepared - Lake City - PA Must not include # o…" at bounding box center [277, 138] width 369 height 126
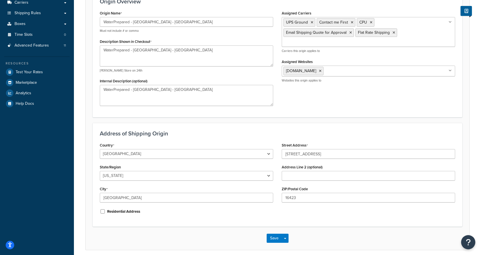
scroll to position [110, 0]
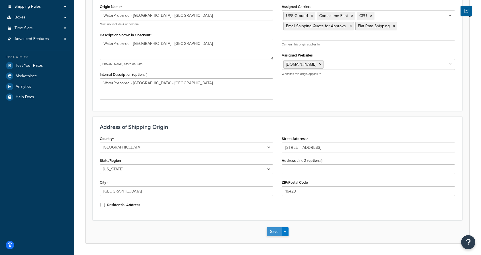
click at [273, 232] on button "Save" at bounding box center [273, 231] width 15 height 9
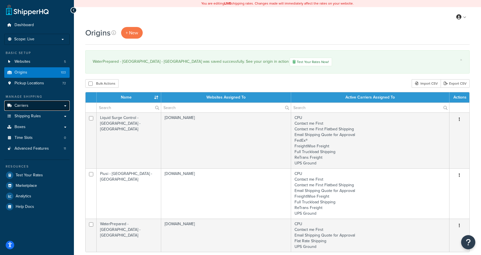
click at [35, 104] on link "Carriers" at bounding box center [36, 106] width 65 height 11
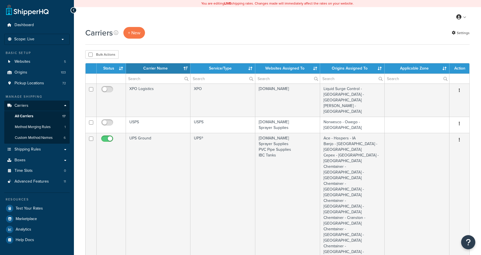
select select "15"
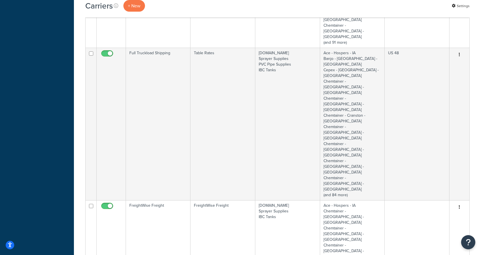
scroll to position [392, 0]
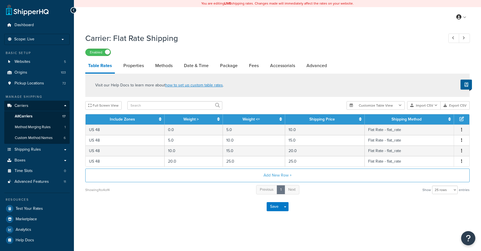
select select "25"
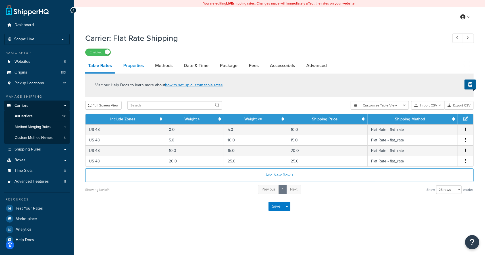
click at [133, 69] on link "Properties" at bounding box center [133, 66] width 26 height 14
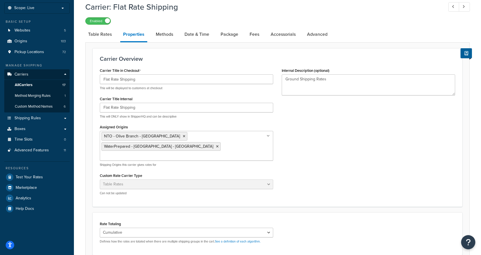
scroll to position [31, 0]
click at [172, 33] on link "Methods" at bounding box center [164, 35] width 23 height 14
select select "25"
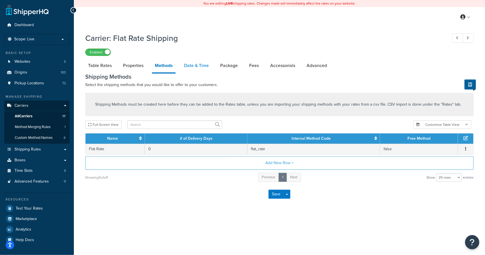
click at [199, 62] on link "Date & Time" at bounding box center [196, 66] width 30 height 14
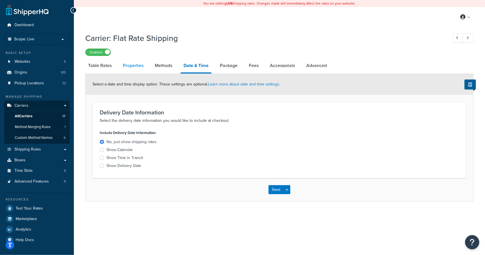
click at [130, 66] on link "Properties" at bounding box center [133, 66] width 26 height 14
